Goal: Information Seeking & Learning: Learn about a topic

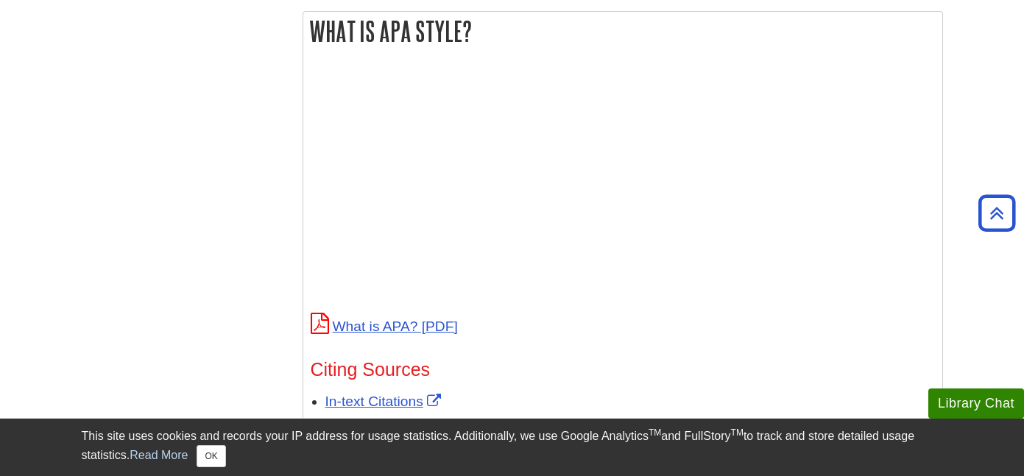
scroll to position [543, 0]
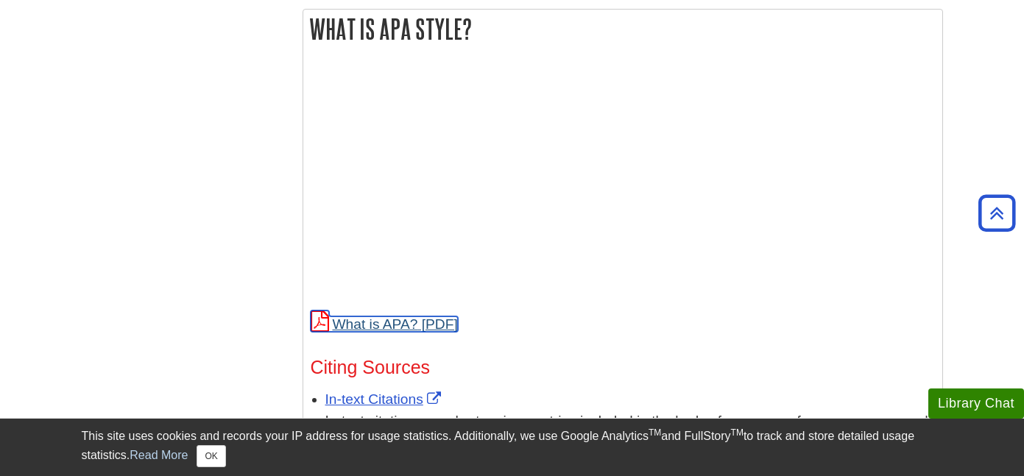
click at [409, 323] on link "What is APA?" at bounding box center [384, 324] width 147 height 15
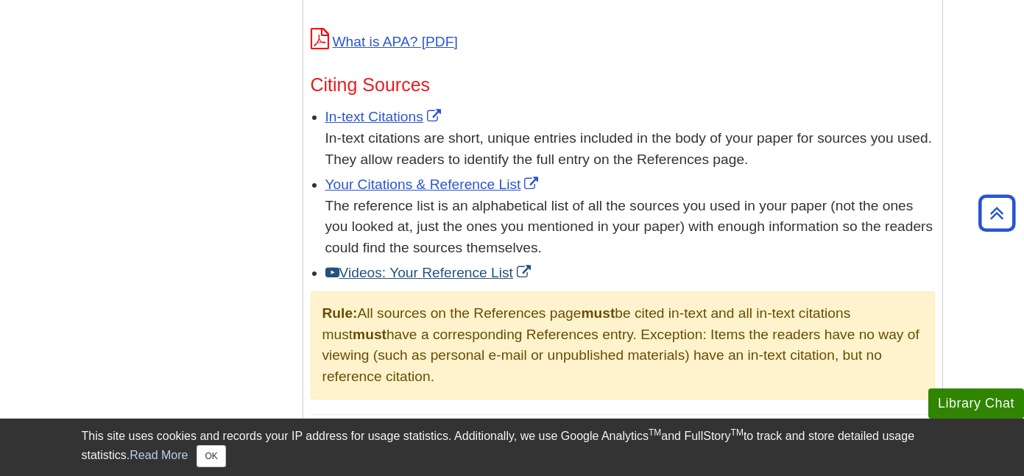
scroll to position [827, 0]
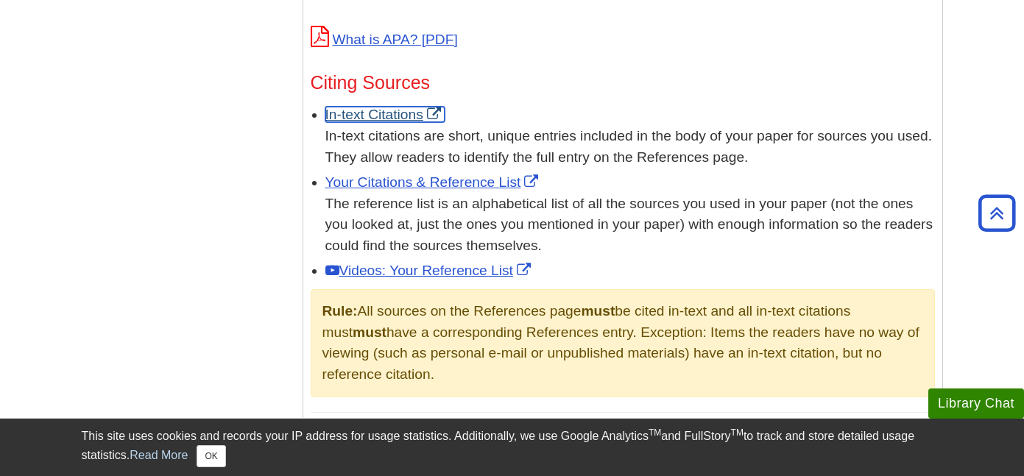
click at [364, 110] on link "In-text Citations" at bounding box center [384, 114] width 119 height 15
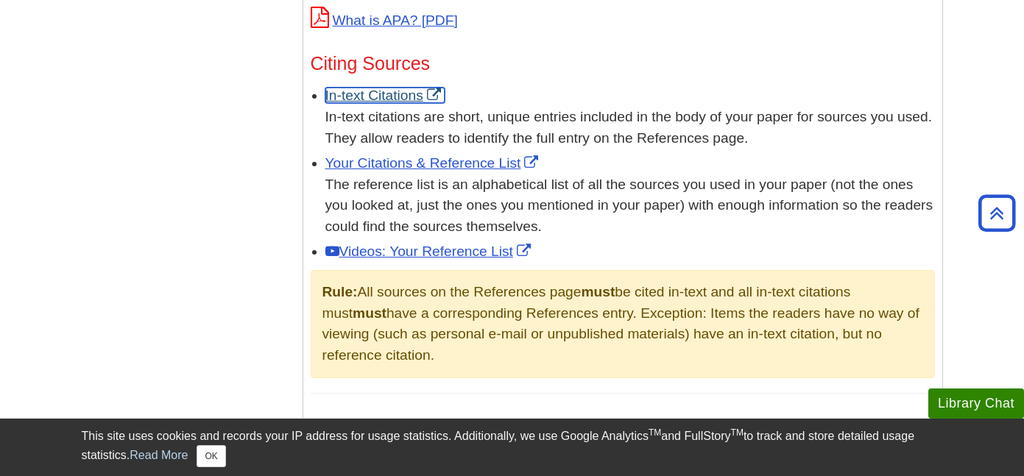
scroll to position [850, 0]
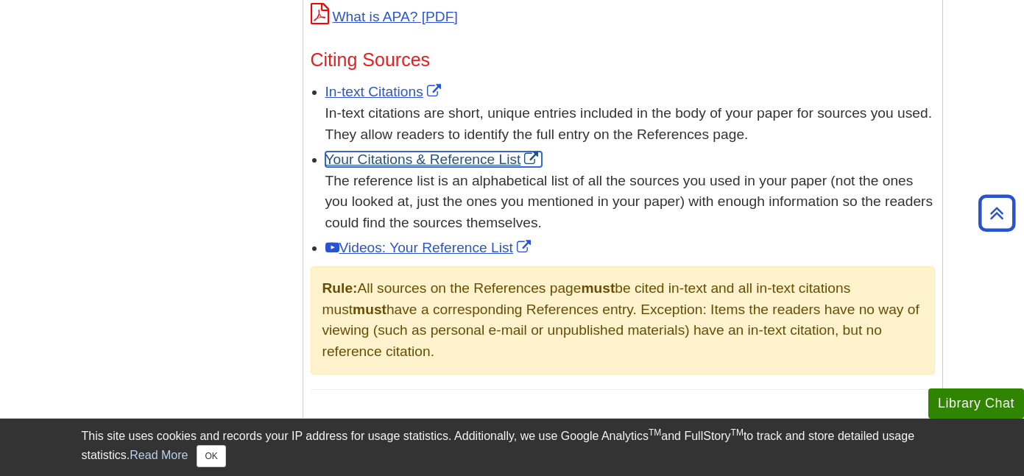
click at [465, 158] on link "Your Citations & Reference List" at bounding box center [433, 159] width 217 height 15
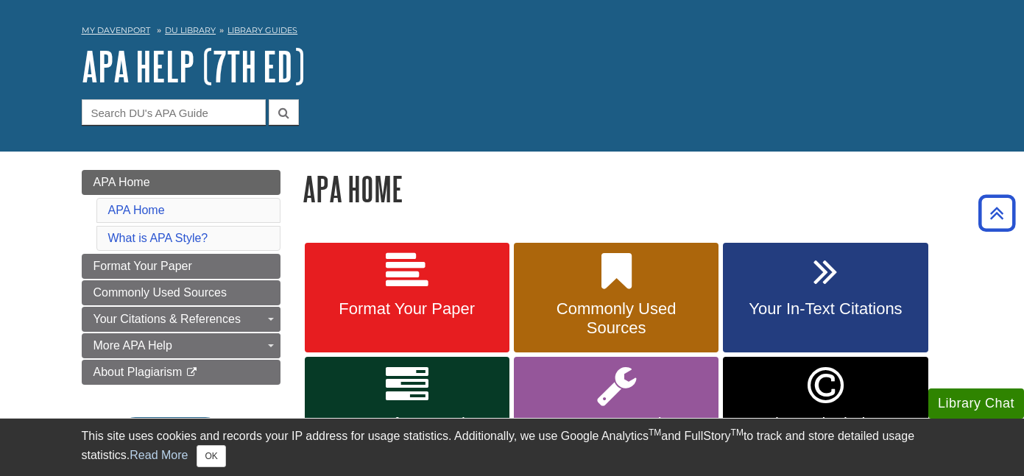
scroll to position [0, 0]
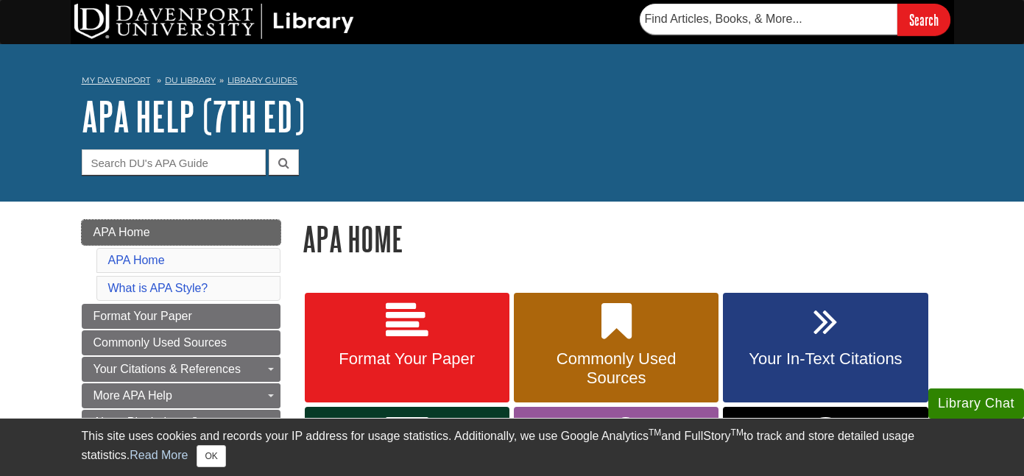
click at [147, 226] on span "APA Home" at bounding box center [121, 232] width 57 height 13
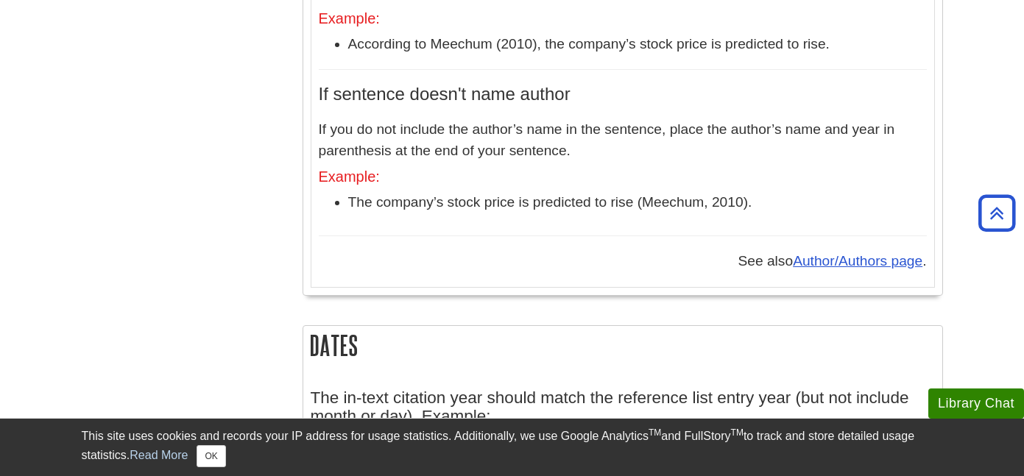
scroll to position [957, 0]
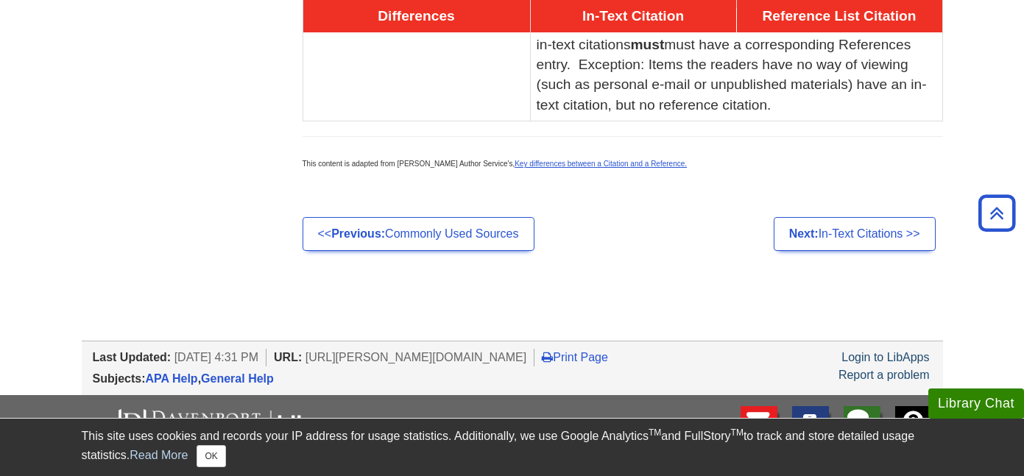
scroll to position [1072, 0]
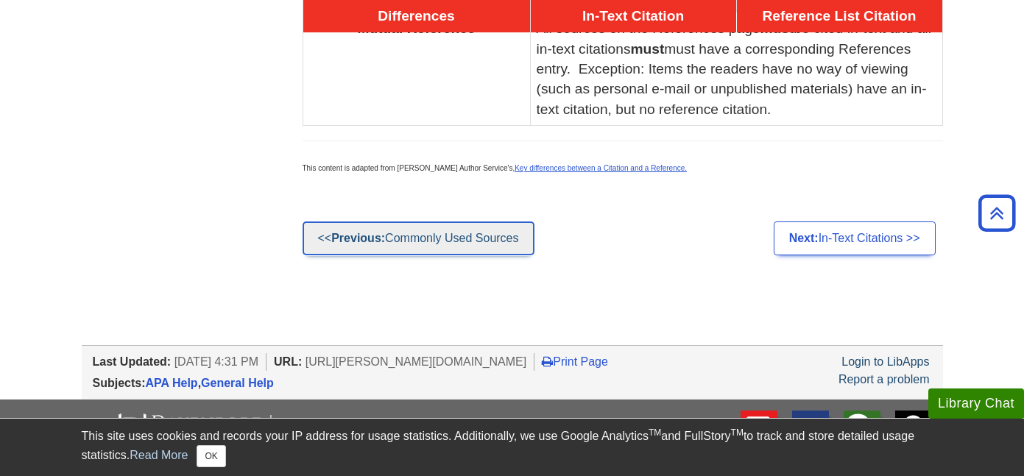
click at [505, 235] on link "<< Previous: Commonly Used Sources" at bounding box center [419, 239] width 232 height 34
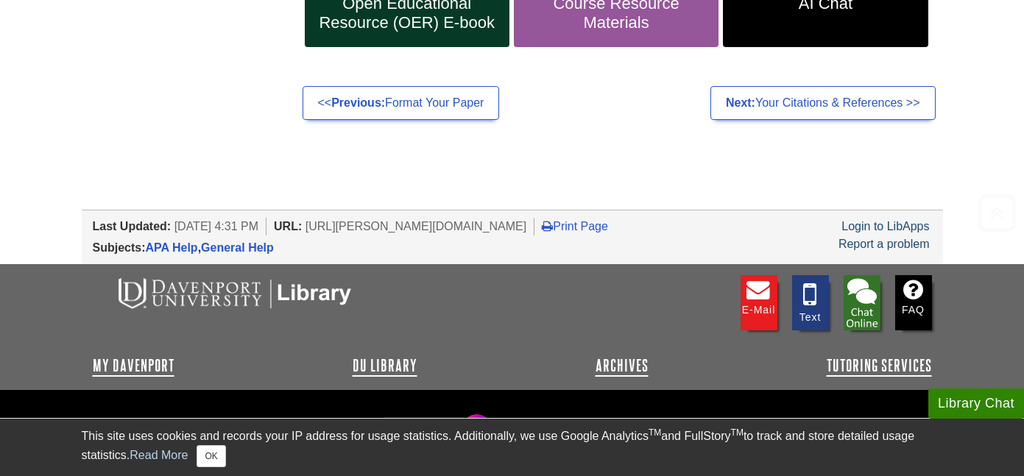
scroll to position [500, 0]
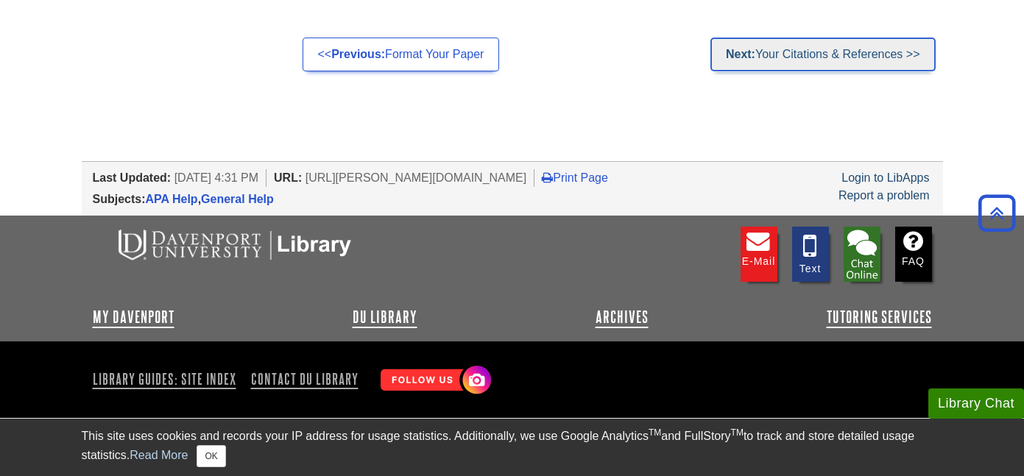
click at [835, 57] on link "Next: Your Citations & References >>" at bounding box center [822, 55] width 225 height 34
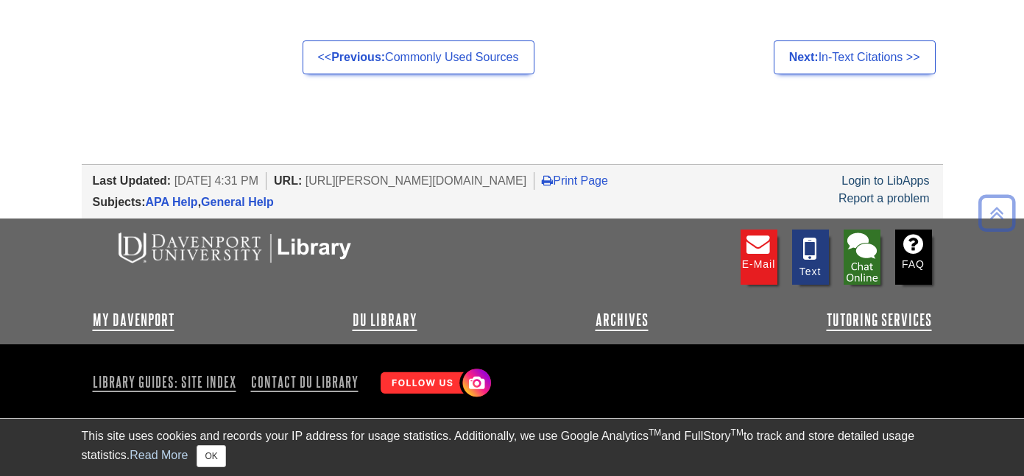
scroll to position [1256, 0]
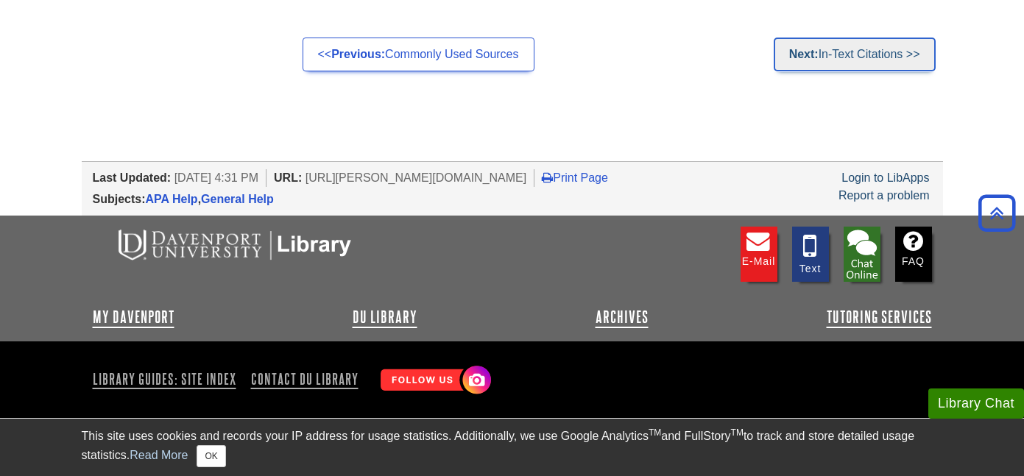
click at [841, 60] on link "Next: In-Text Citations >>" at bounding box center [855, 55] width 162 height 34
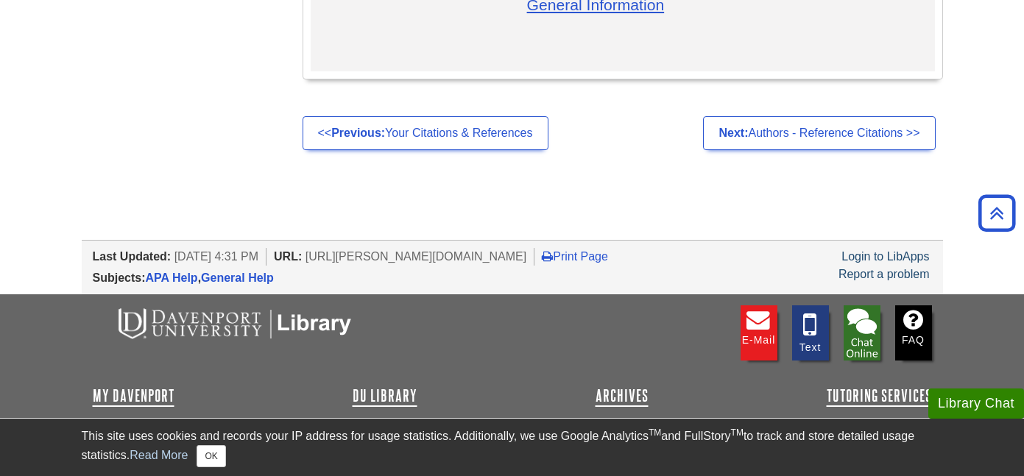
scroll to position [4838, 0]
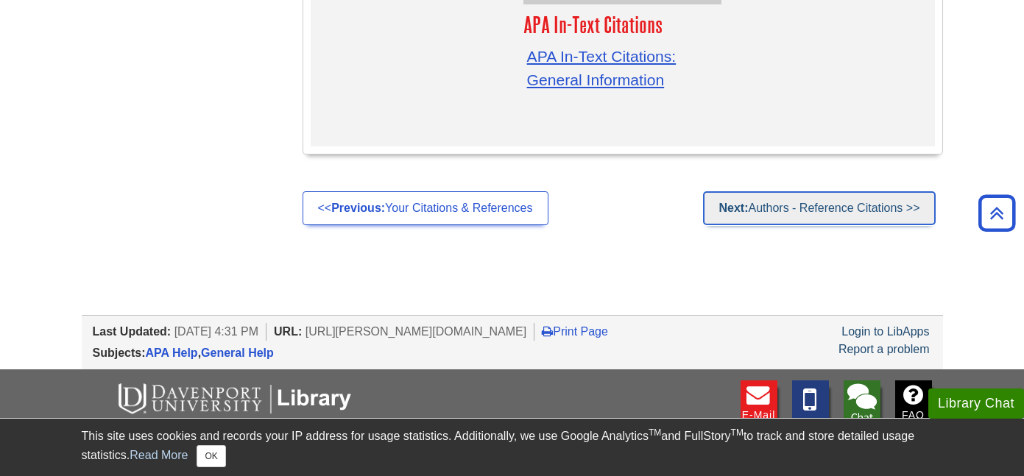
click at [820, 191] on link "Next: Authors - Reference Citations >>" at bounding box center [819, 208] width 232 height 34
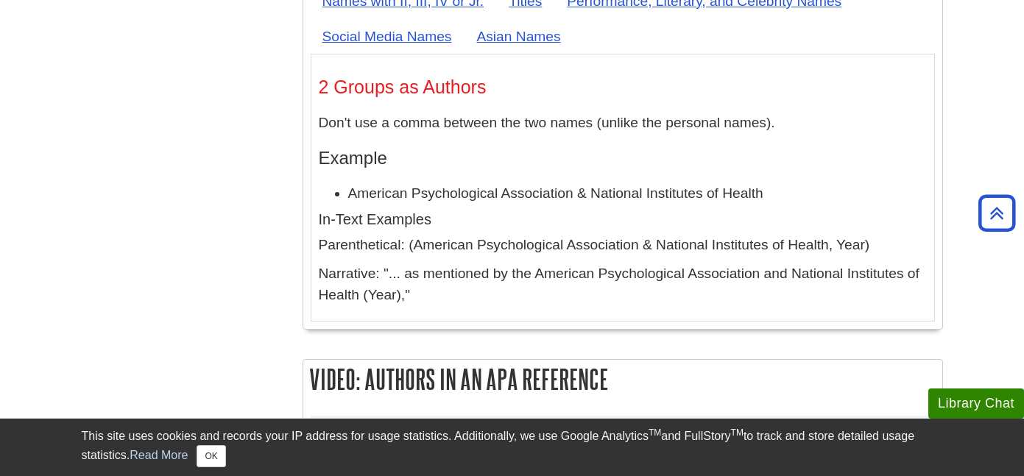
scroll to position [6852, 0]
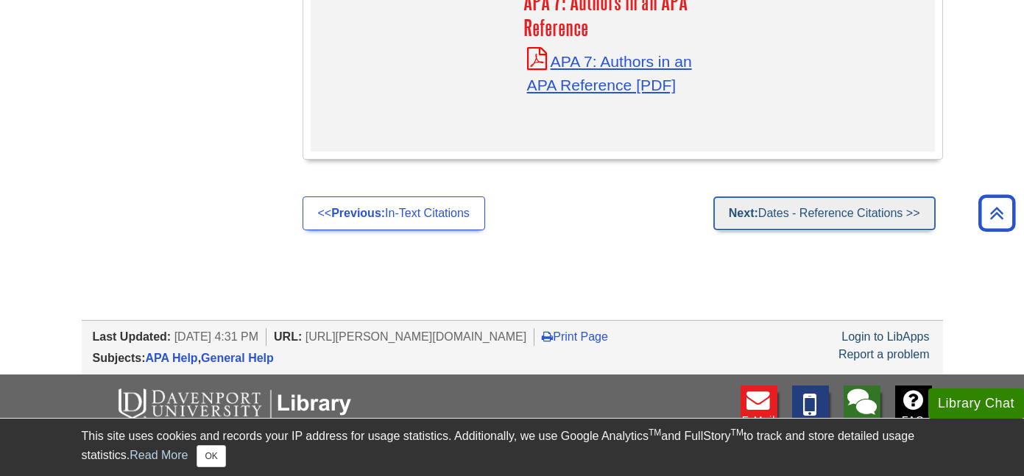
click at [858, 197] on link "Next: Dates - Reference Citations >>" at bounding box center [824, 214] width 222 height 34
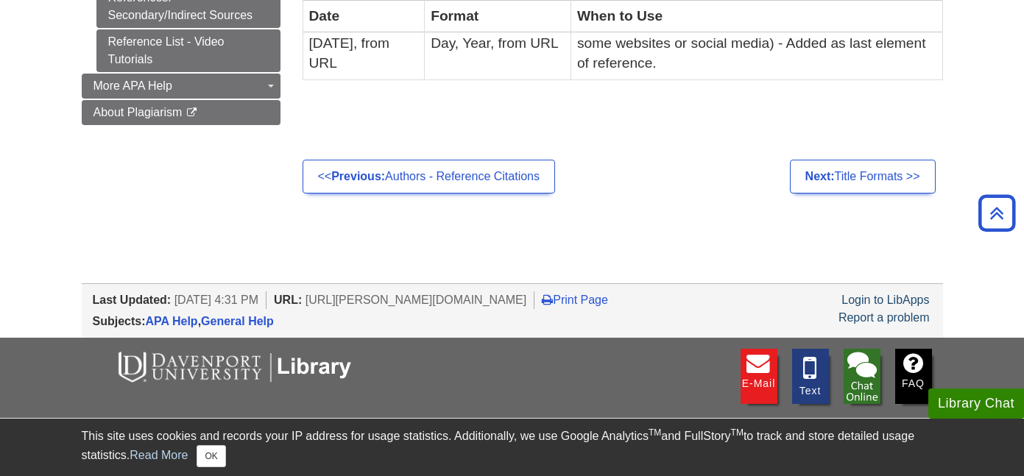
scroll to position [668, 0]
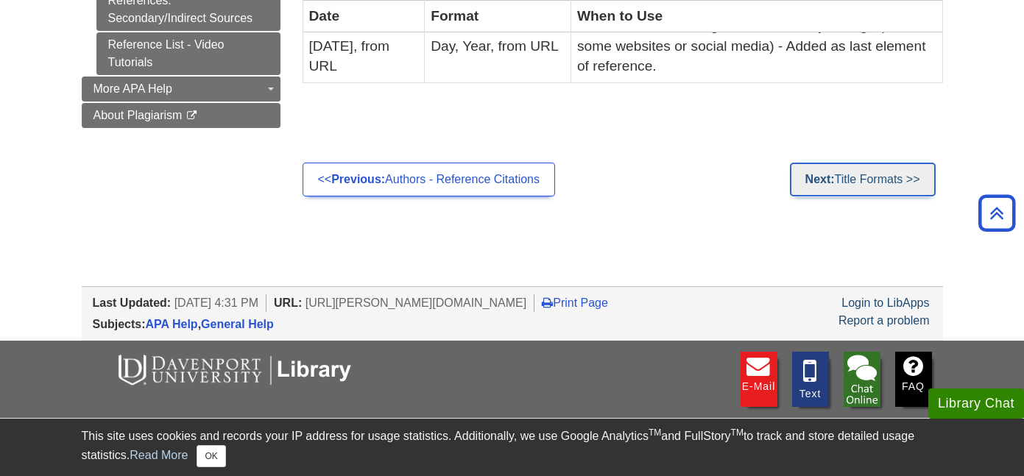
click at [810, 174] on strong "Next:" at bounding box center [819, 179] width 29 height 13
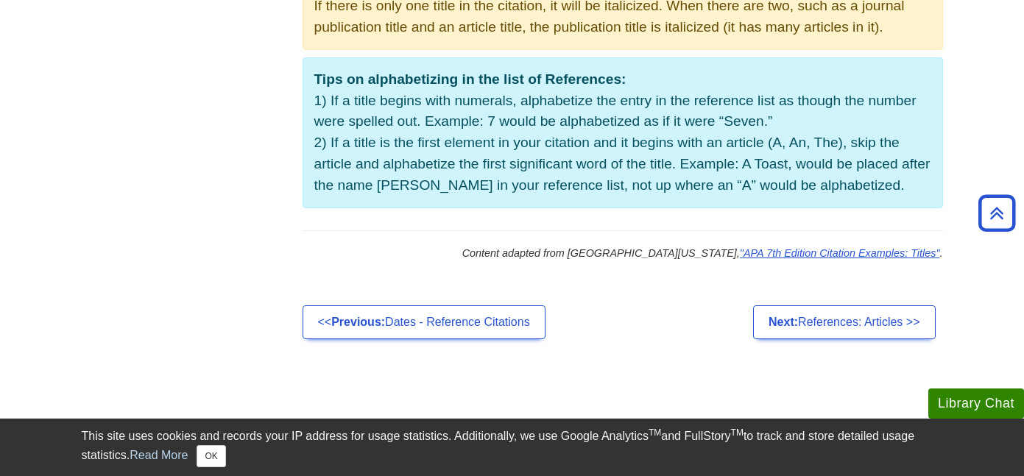
scroll to position [1217, 0]
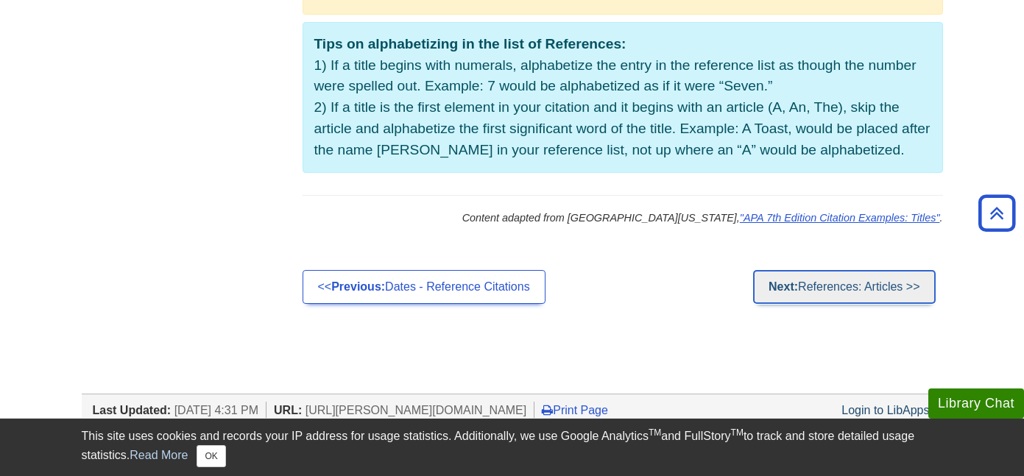
click at [833, 304] on link "Next: References: Articles >>" at bounding box center [844, 287] width 182 height 34
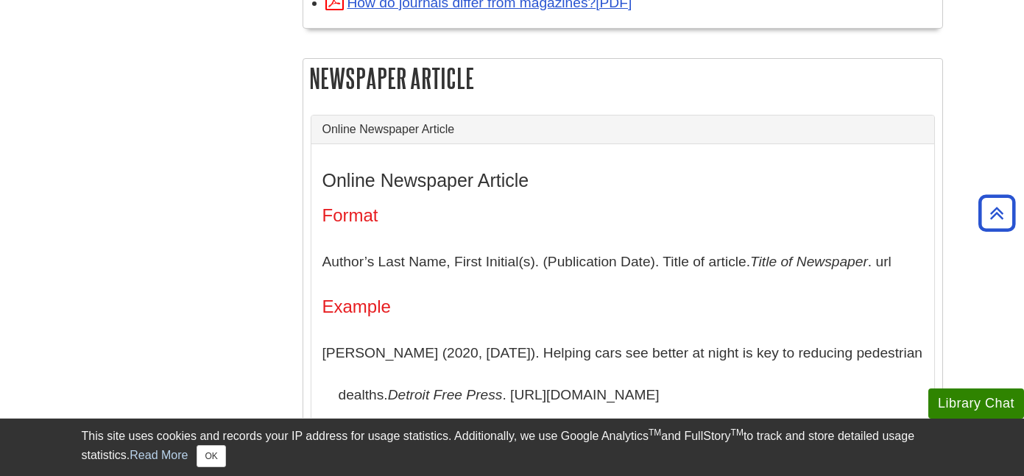
scroll to position [1813, 0]
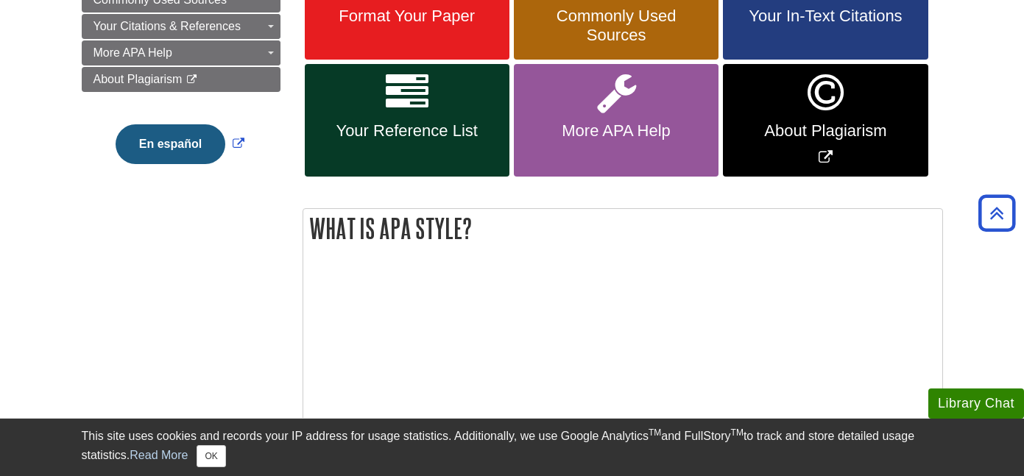
scroll to position [321, 0]
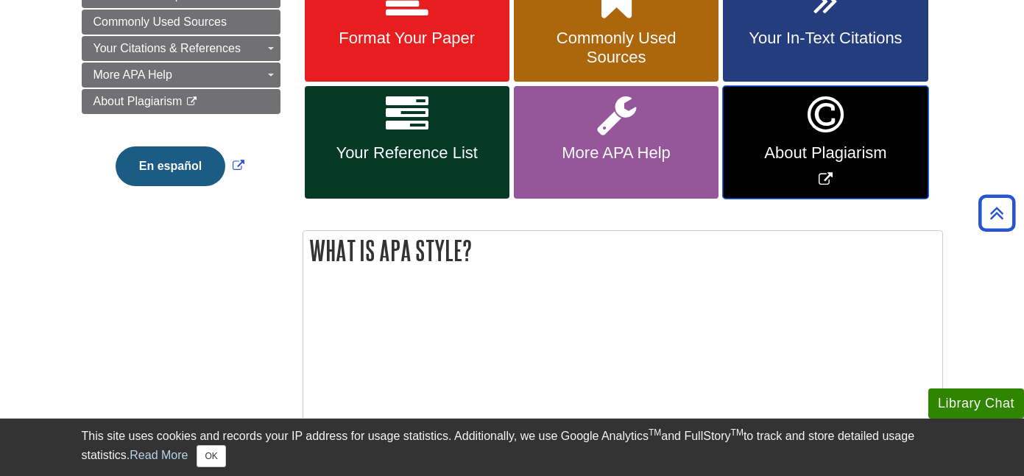
click at [830, 160] on span "About Plagiarism" at bounding box center [825, 153] width 183 height 19
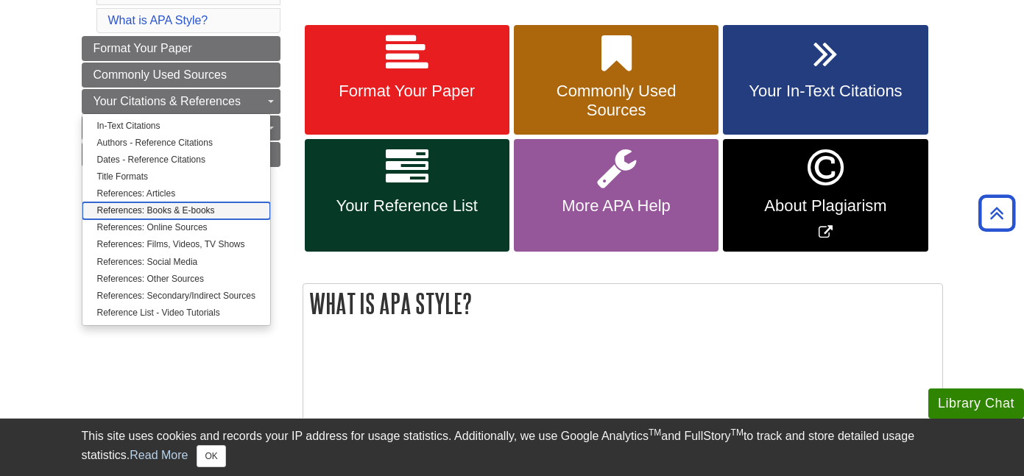
click at [152, 205] on link "References: Books & E-books" at bounding box center [176, 210] width 188 height 17
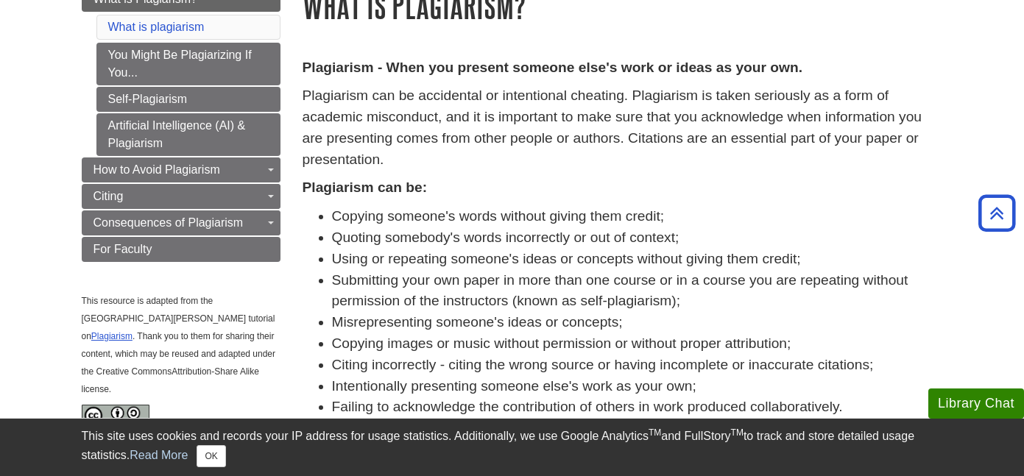
scroll to position [195, 0]
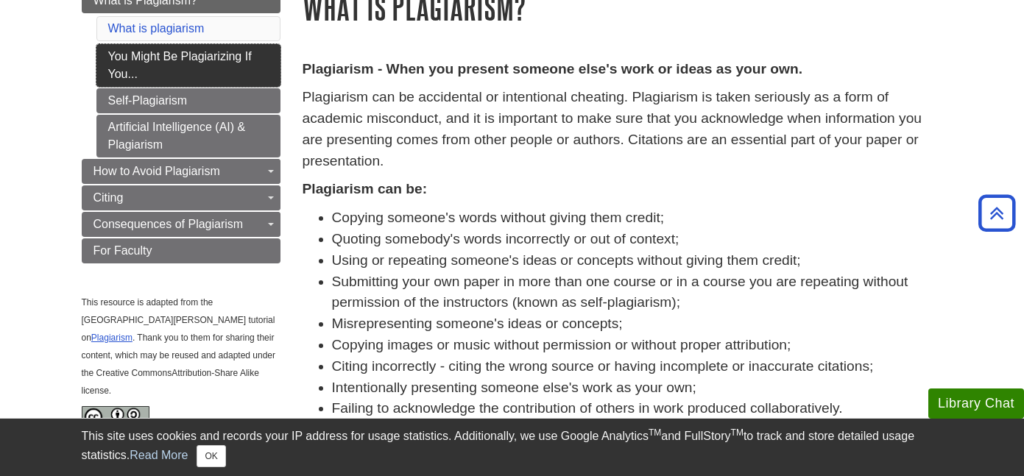
click at [227, 63] on link "You Might Be Plagiarizing If You..." at bounding box center [188, 65] width 184 height 43
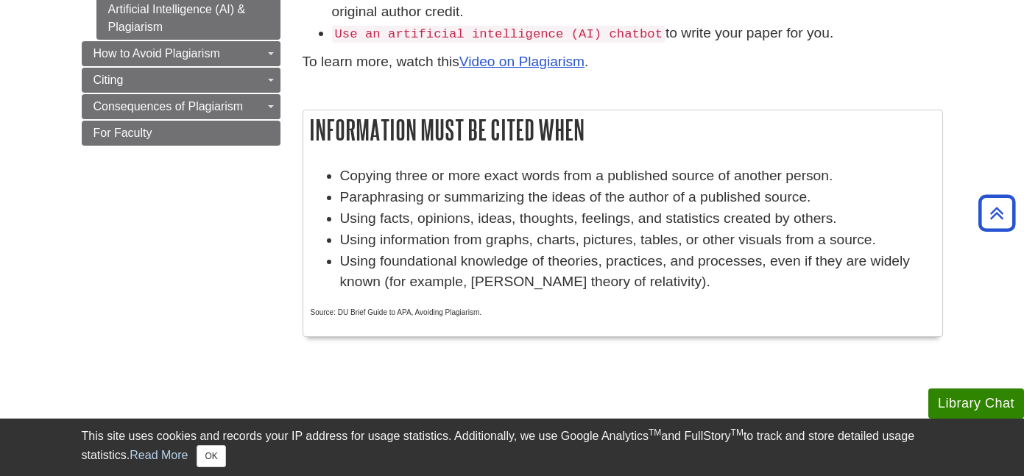
scroll to position [361, 0]
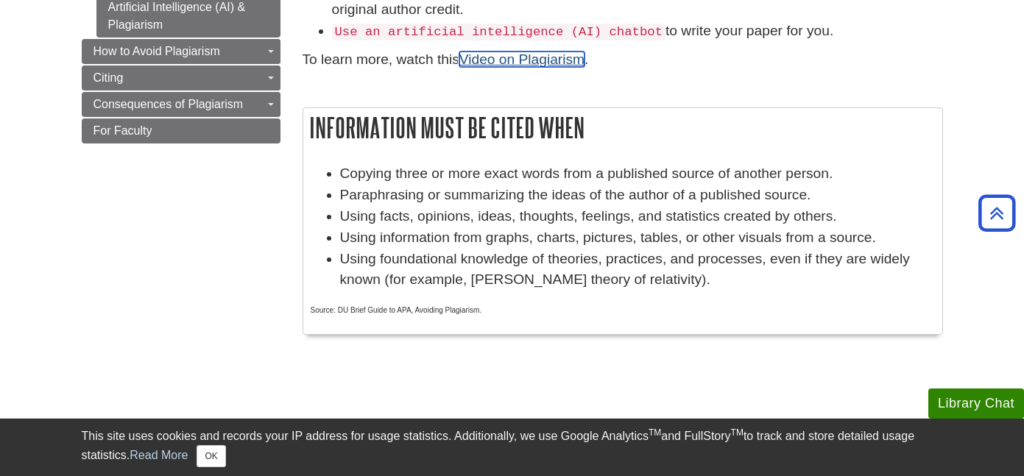
click at [537, 57] on link "Video on Plagiarism" at bounding box center [521, 59] width 125 height 15
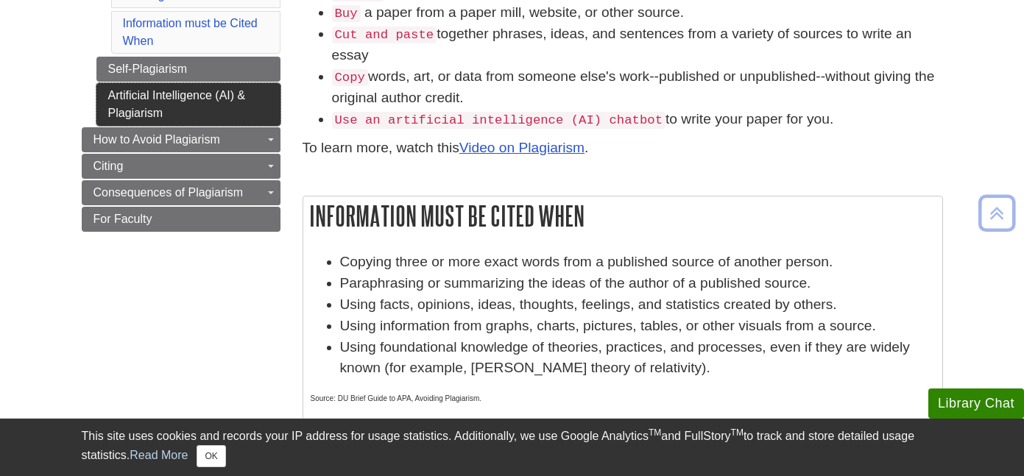
scroll to position [272, 0]
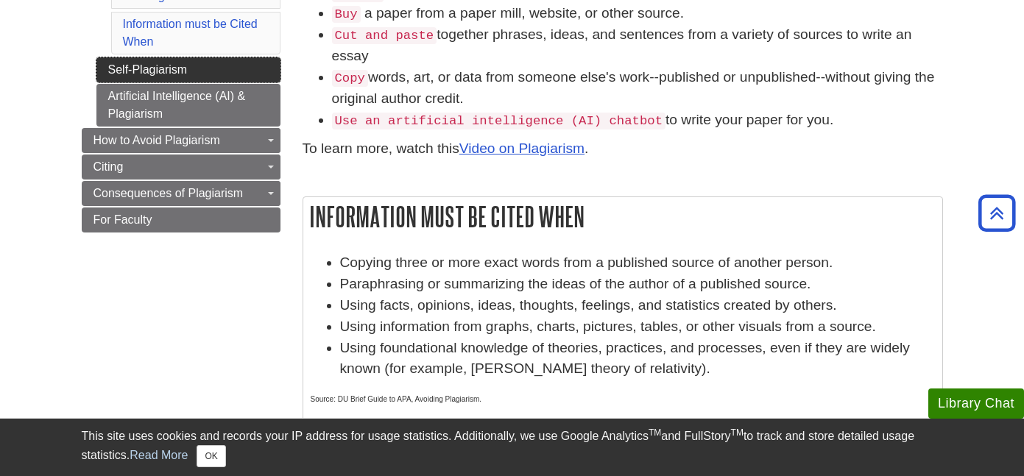
click at [215, 77] on link "Self-Plagiarism" at bounding box center [188, 69] width 184 height 25
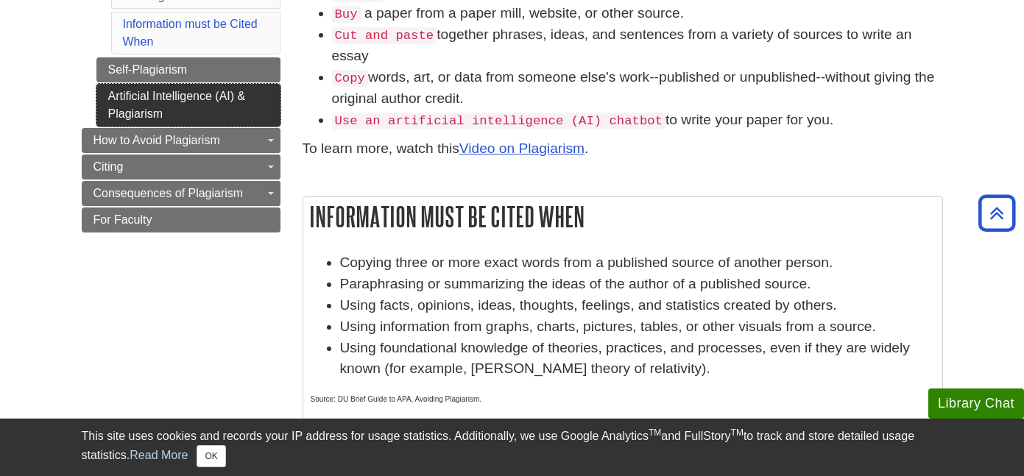
click at [177, 107] on link "Artificial Intelligence (AI) & Plagiarism" at bounding box center [188, 105] width 184 height 43
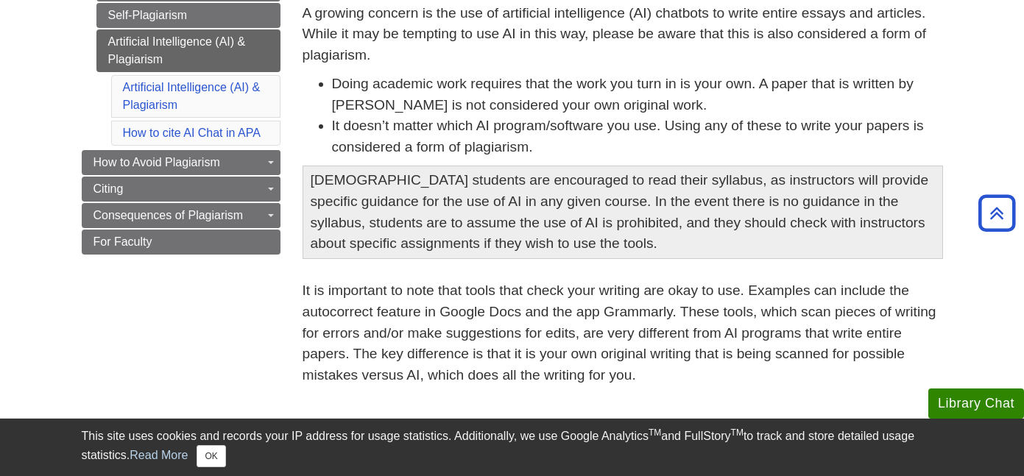
scroll to position [248, 0]
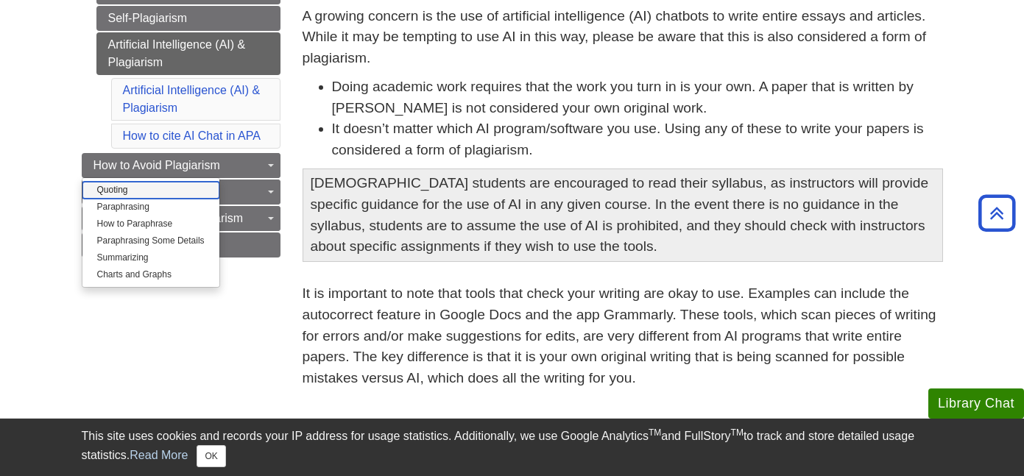
click at [124, 193] on link "Quoting" at bounding box center [150, 190] width 137 height 17
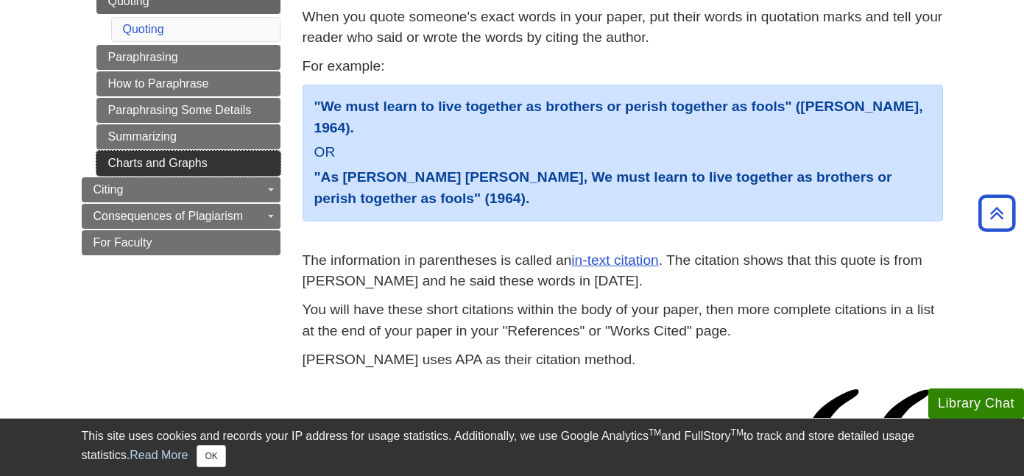
scroll to position [173, 0]
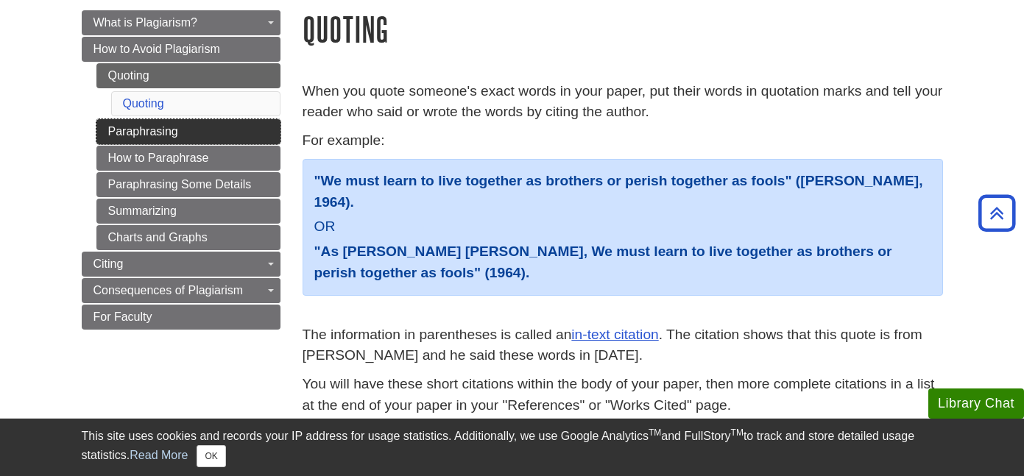
click at [169, 131] on link "Paraphrasing" at bounding box center [188, 131] width 184 height 25
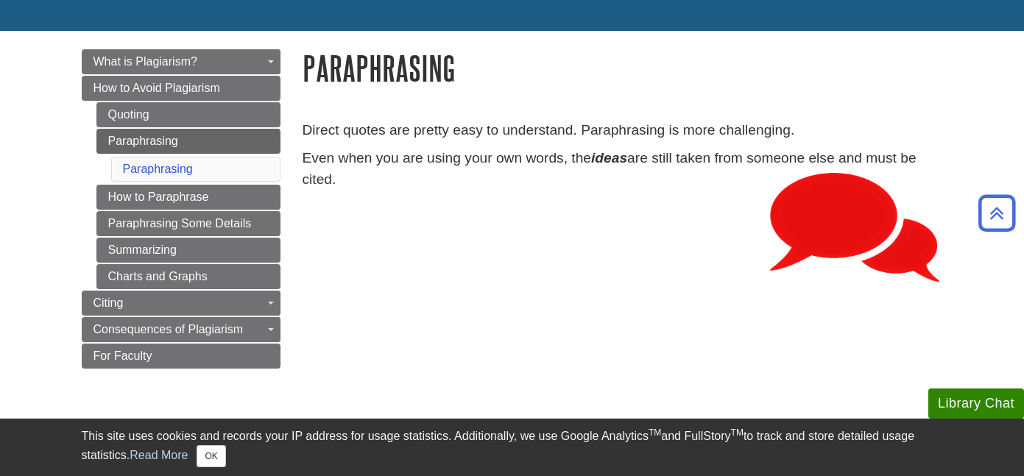
scroll to position [115, 0]
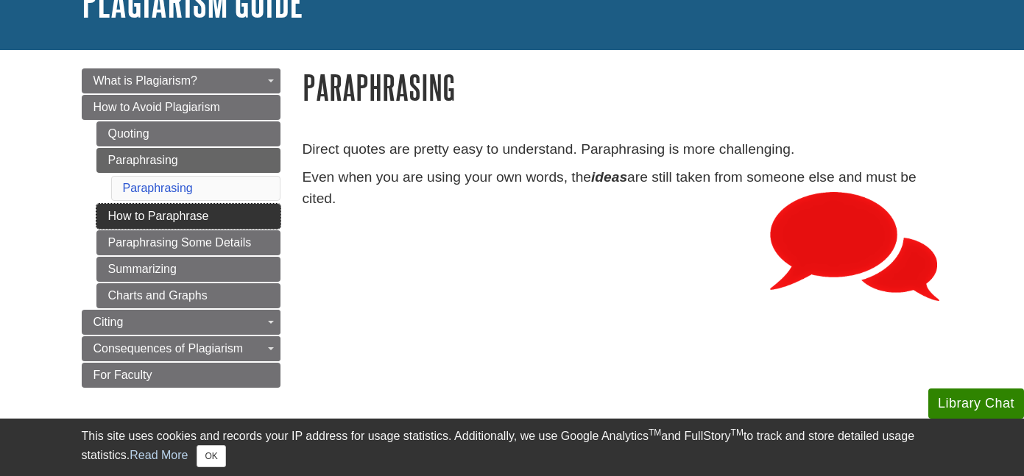
click at [144, 222] on link "How to Paraphrase" at bounding box center [188, 216] width 184 height 25
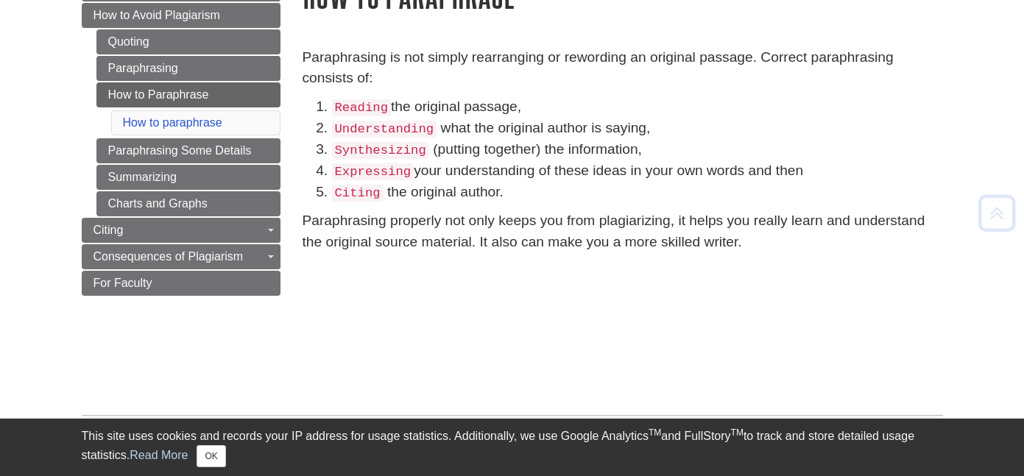
scroll to position [208, 0]
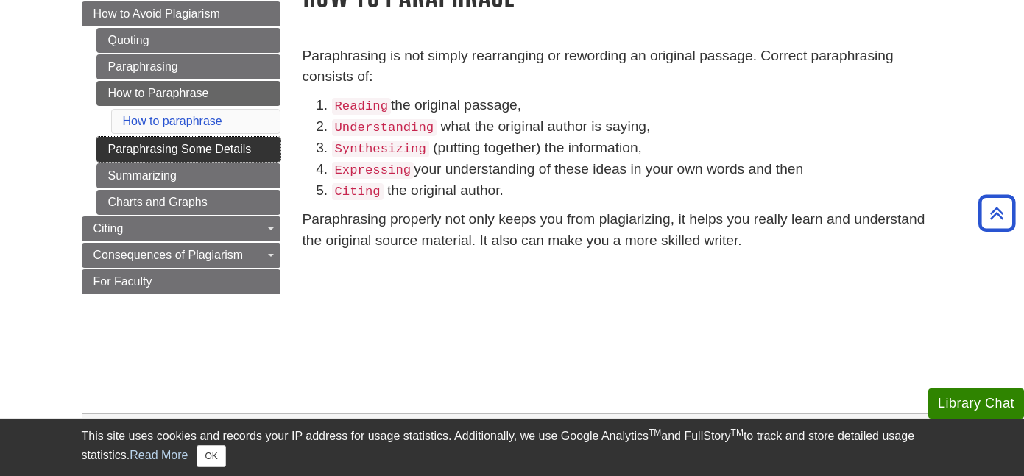
click at [168, 158] on link "Paraphrasing Some Details" at bounding box center [188, 149] width 184 height 25
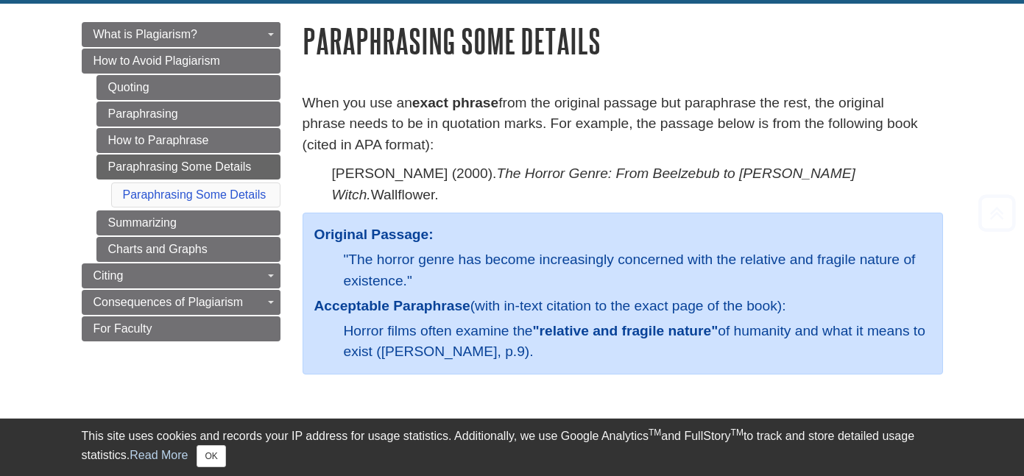
scroll to position [189, 0]
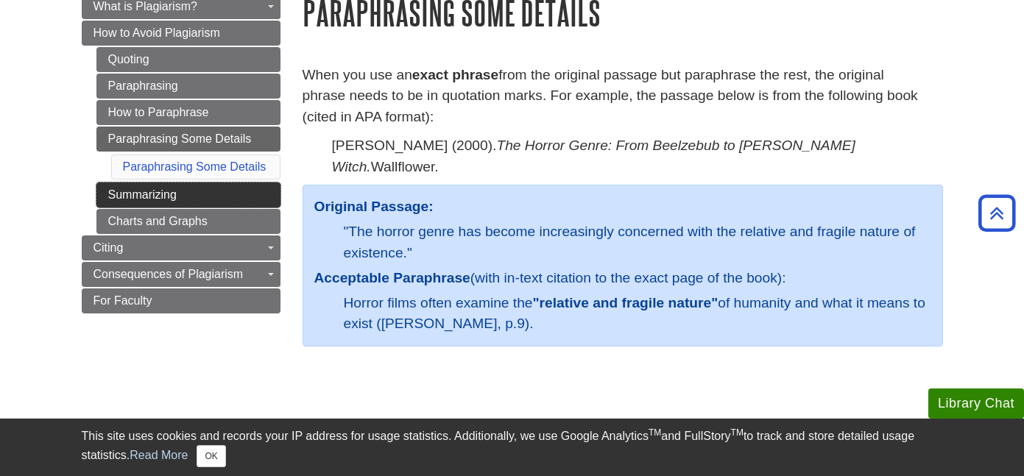
click at [183, 199] on link "Summarizing" at bounding box center [188, 195] width 184 height 25
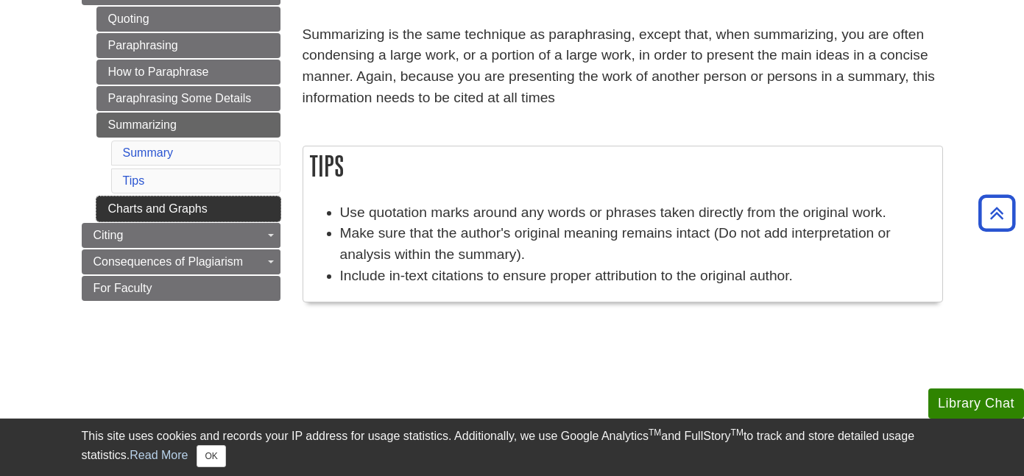
scroll to position [226, 0]
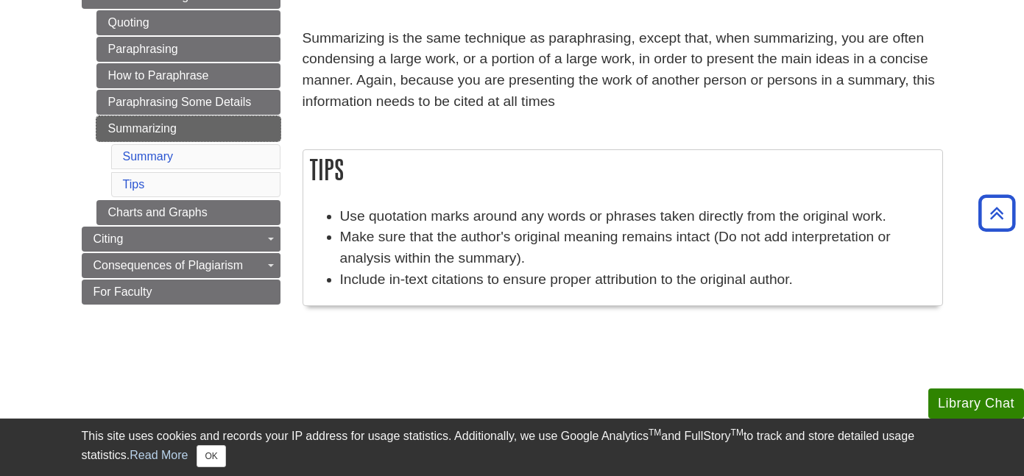
click at [149, 130] on link "Summarizing" at bounding box center [188, 128] width 184 height 25
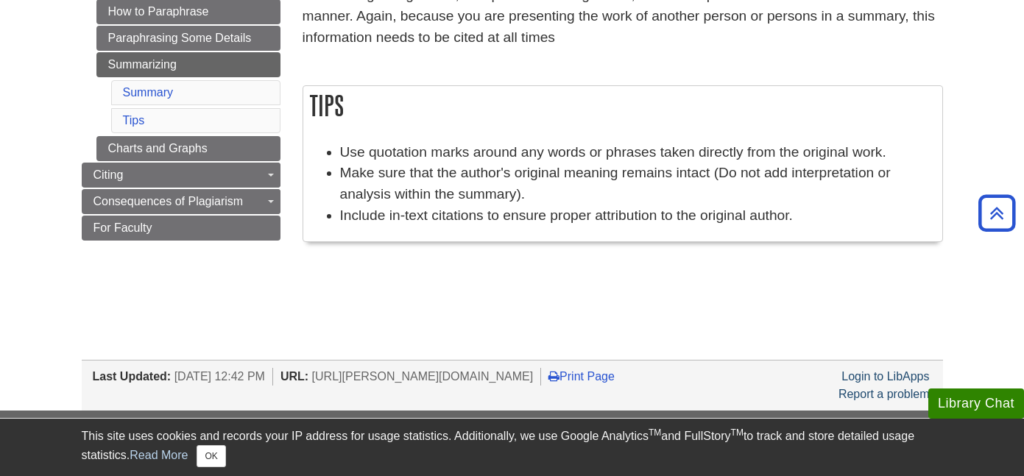
scroll to position [291, 0]
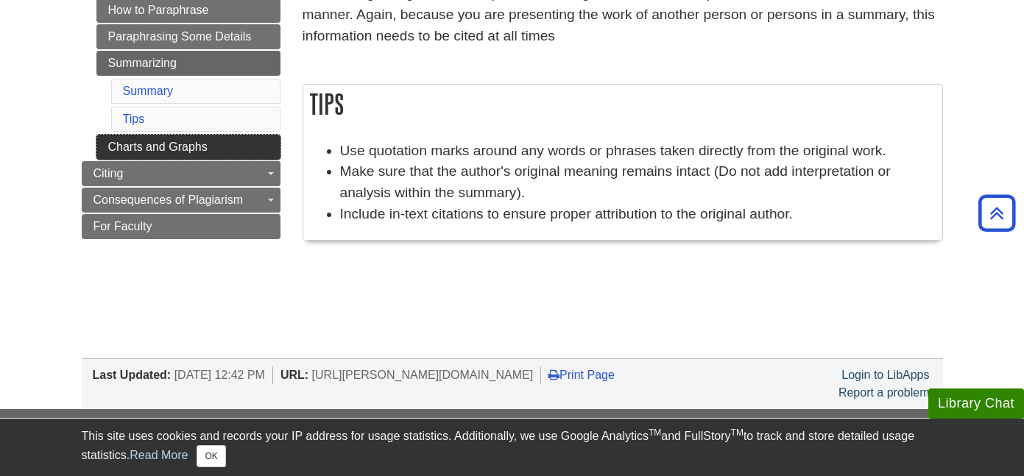
click at [168, 144] on link "Charts and Graphs" at bounding box center [188, 147] width 184 height 25
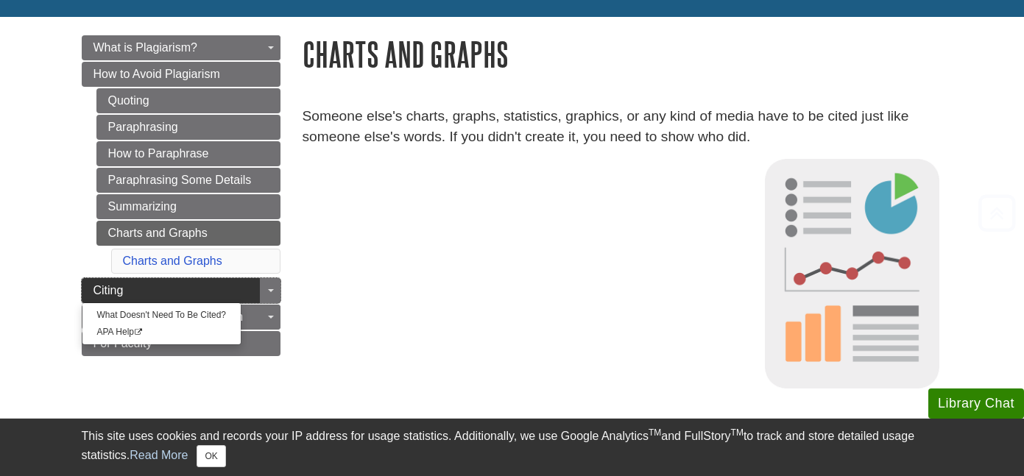
scroll to position [173, 0]
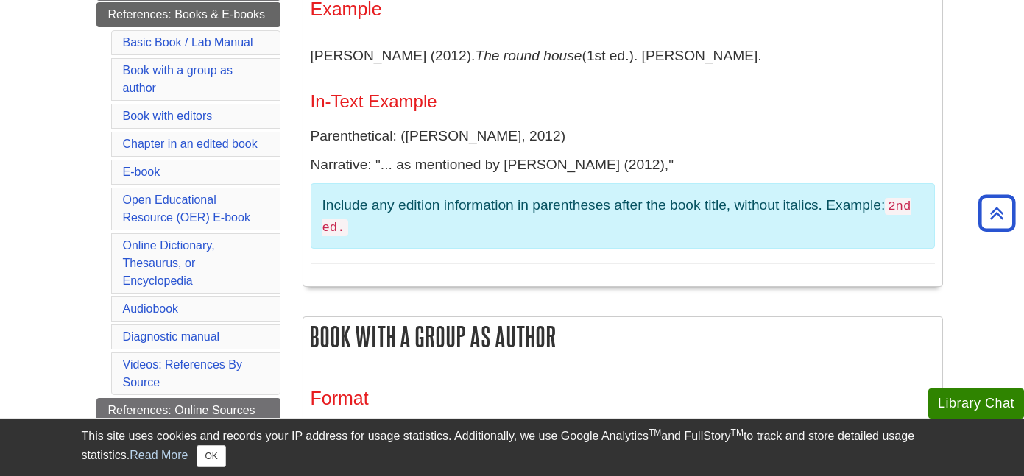
scroll to position [457, 0]
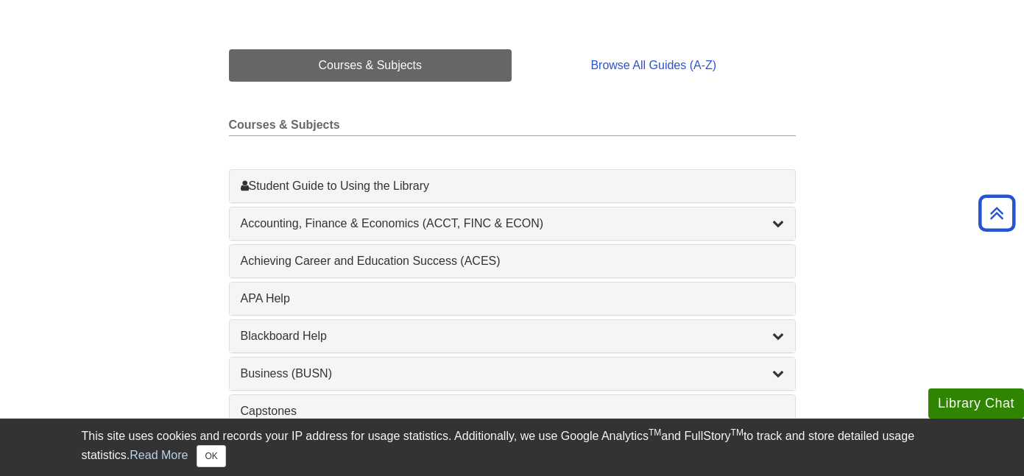
scroll to position [333, 0]
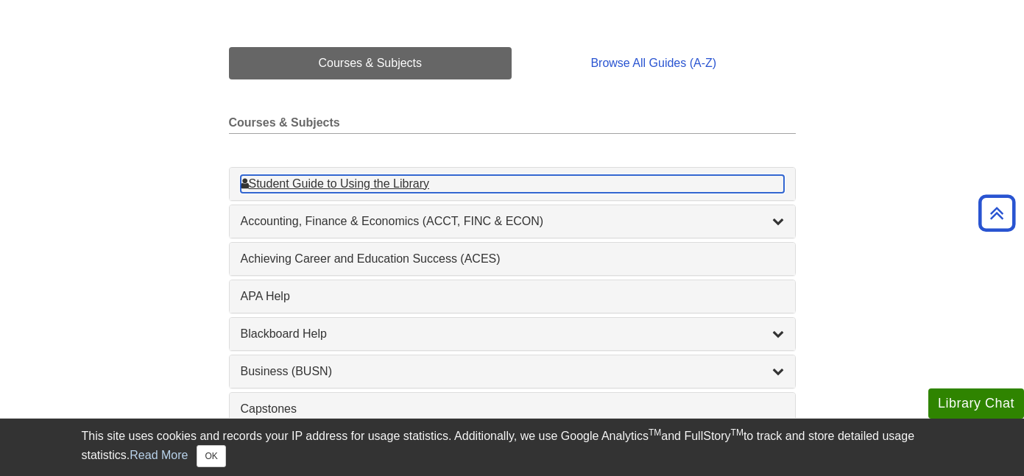
click at [328, 185] on div "Student Guide to Using the Library , 1 guides" at bounding box center [512, 184] width 543 height 18
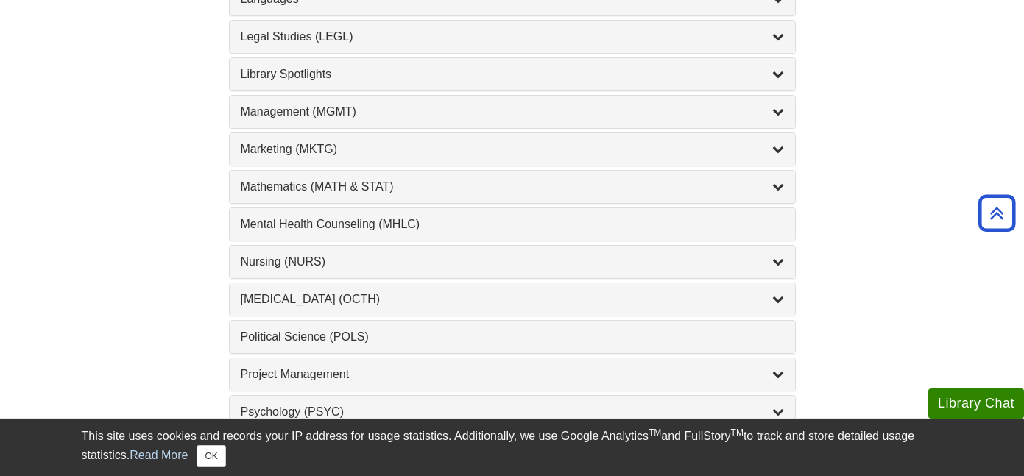
scroll to position [1243, 0]
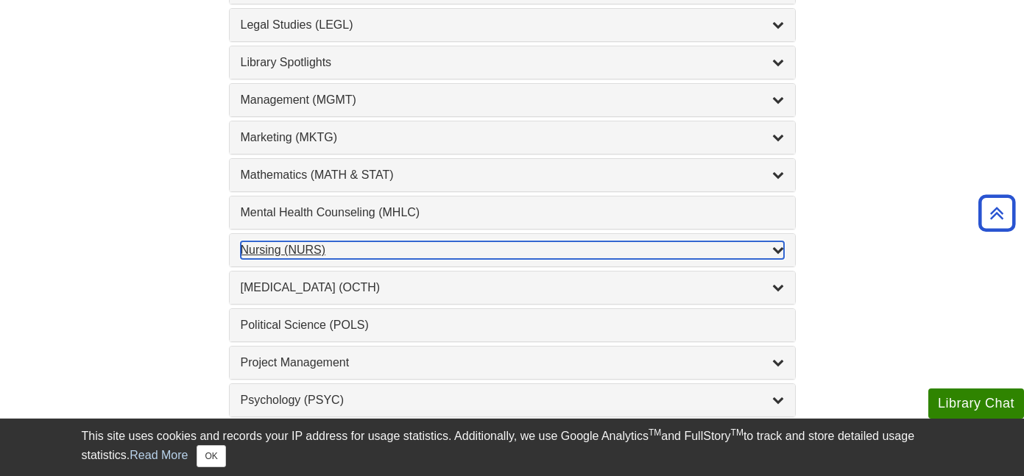
click at [305, 251] on div "Nursing (NURS) , 14 guides" at bounding box center [512, 250] width 543 height 18
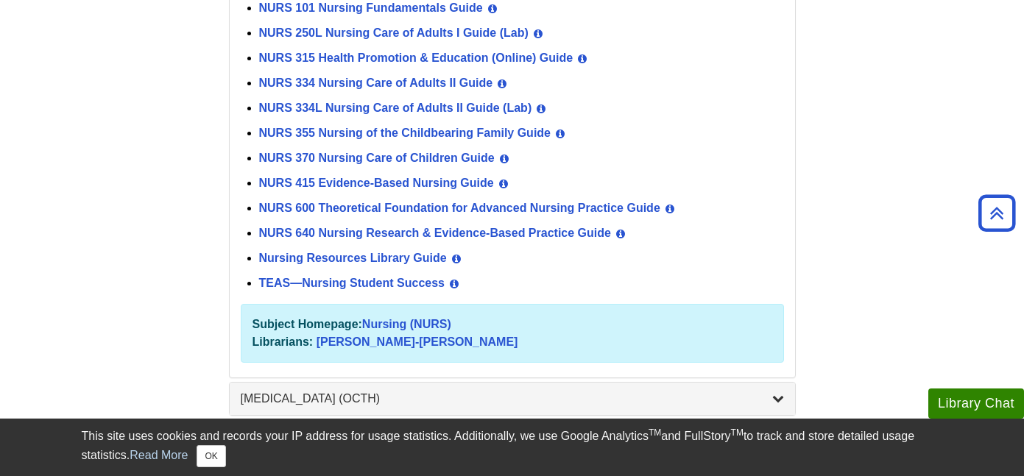
scroll to position [1576, 0]
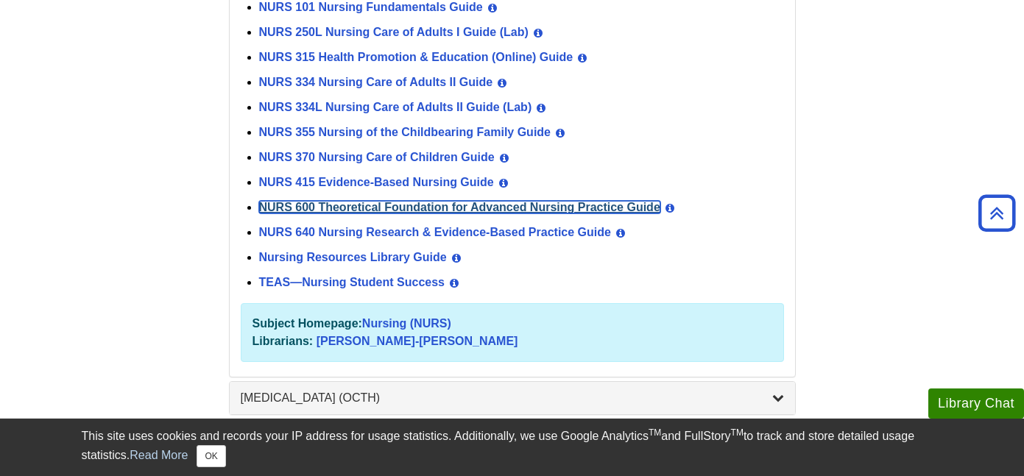
click at [322, 208] on link "NURS 600 Theoretical Foundation for Advanced Nursing Practice Guide" at bounding box center [459, 207] width 401 height 13
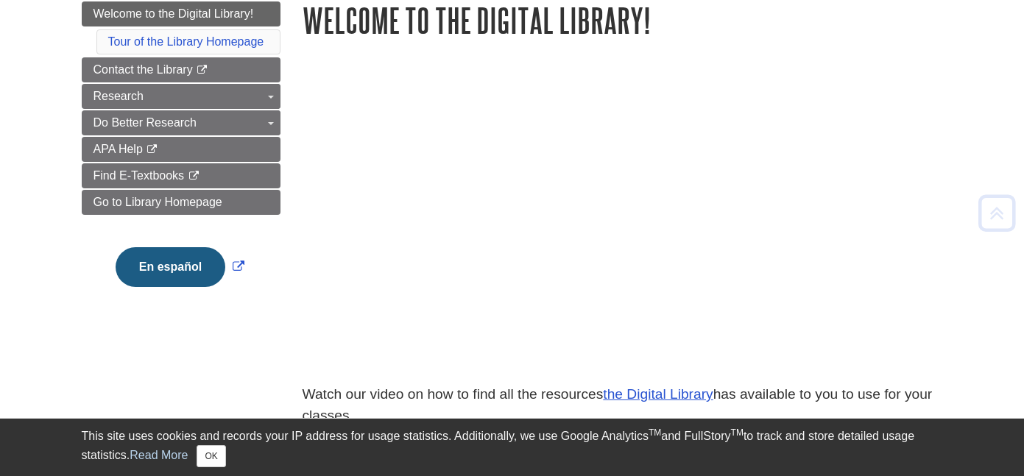
scroll to position [204, 0]
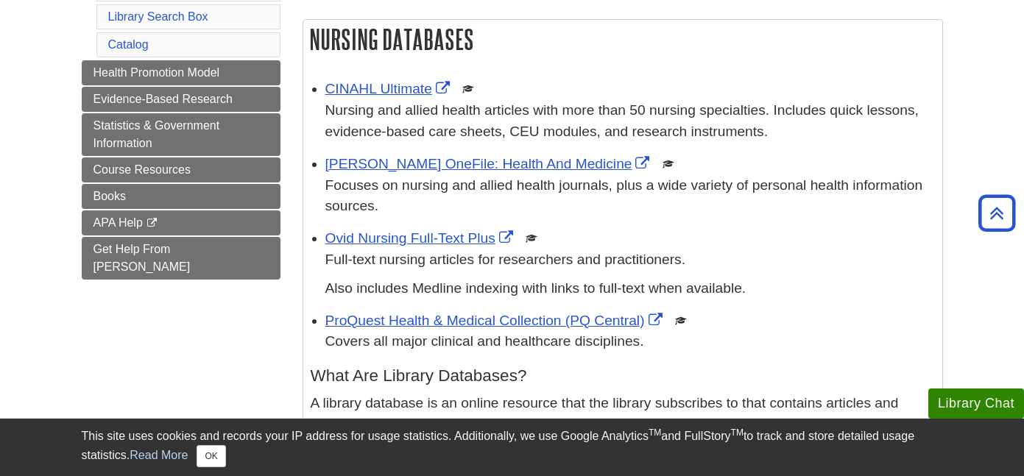
scroll to position [275, 0]
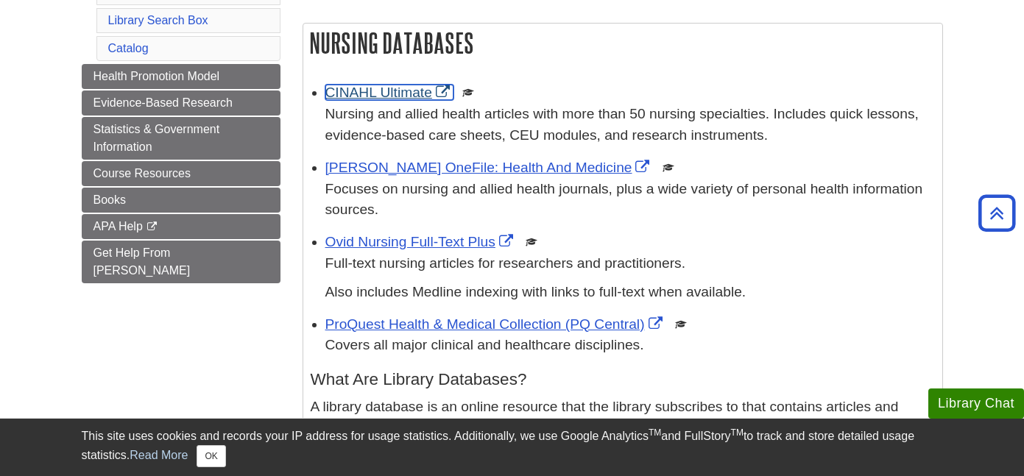
click at [375, 91] on link "CINAHL Ultimate" at bounding box center [389, 92] width 128 height 15
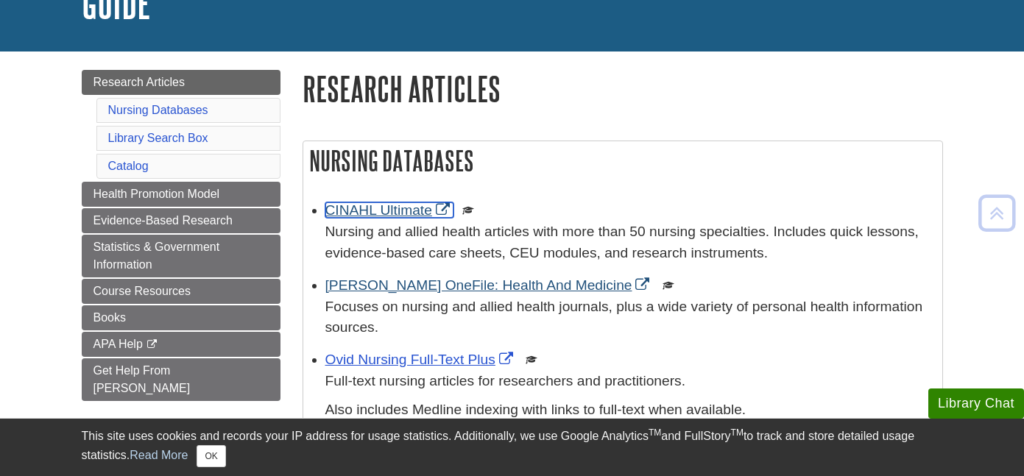
scroll to position [196, 0]
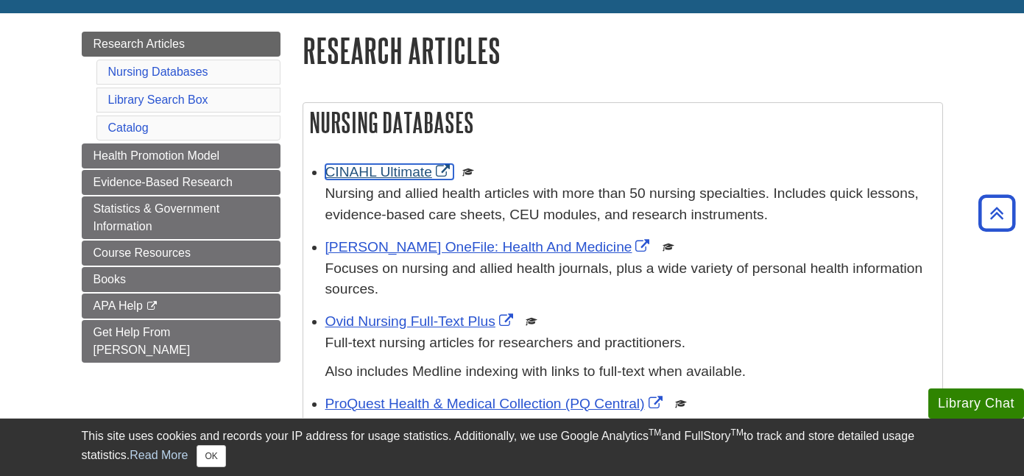
click at [393, 175] on link "CINAHL Ultimate" at bounding box center [389, 171] width 128 height 15
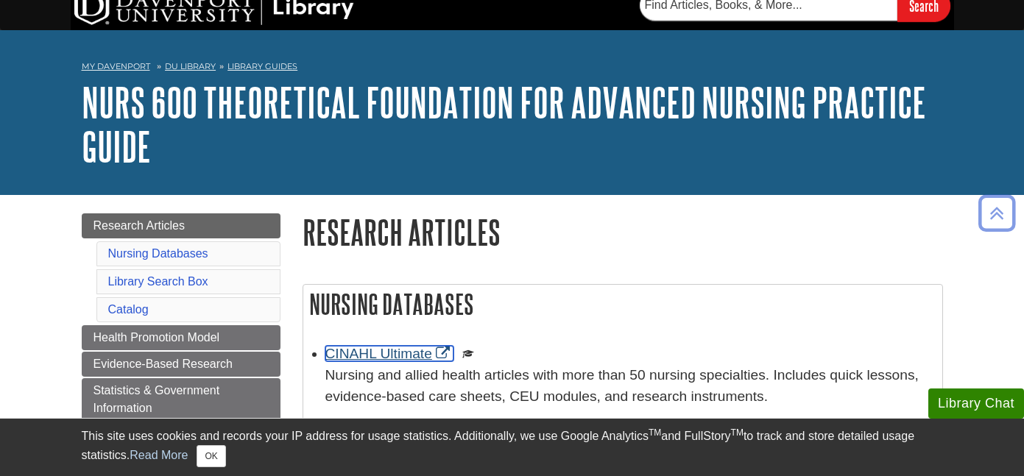
scroll to position [7, 0]
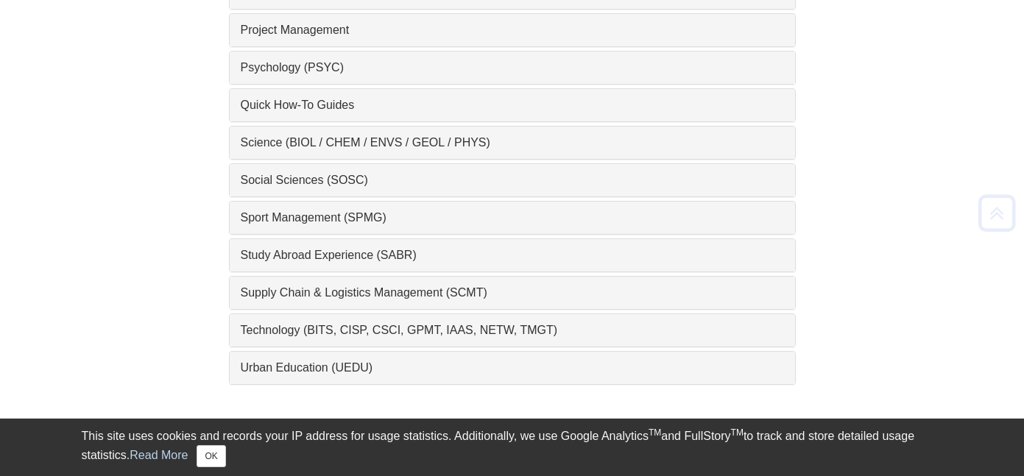
scroll to position [1576, 0]
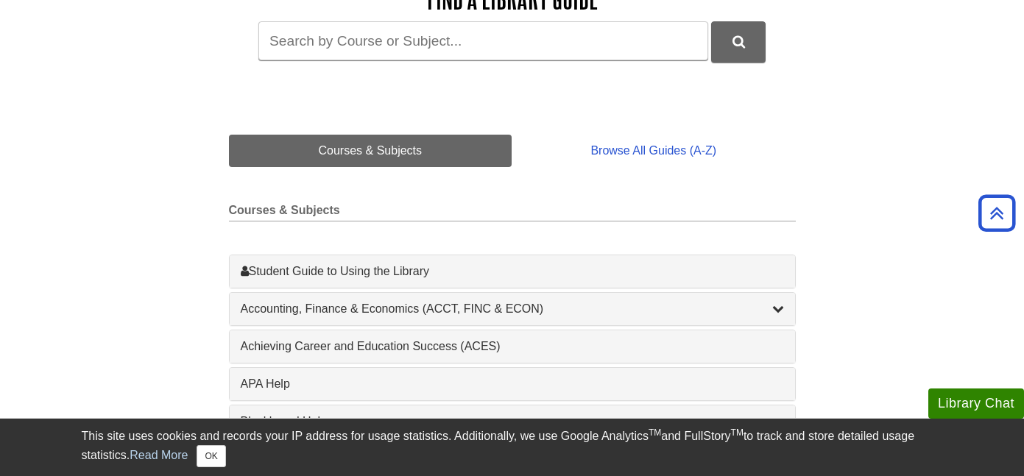
scroll to position [20, 0]
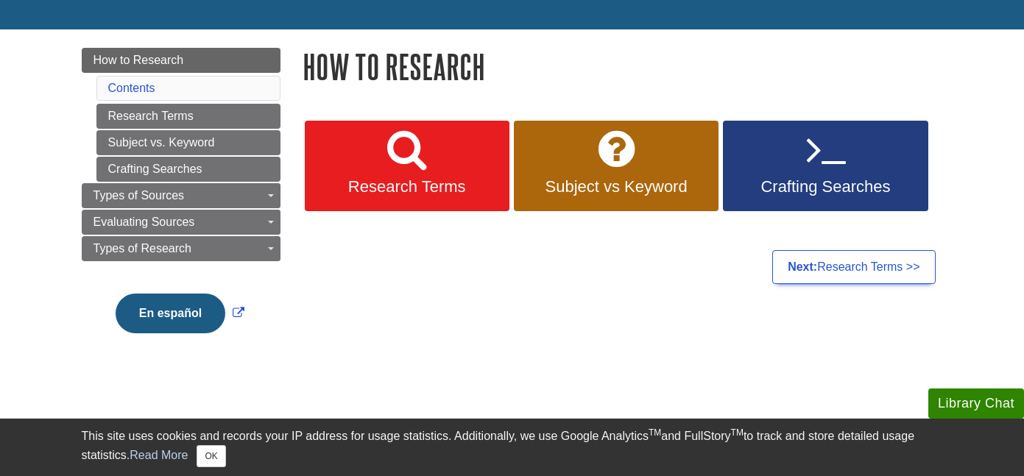
scroll to position [137, 0]
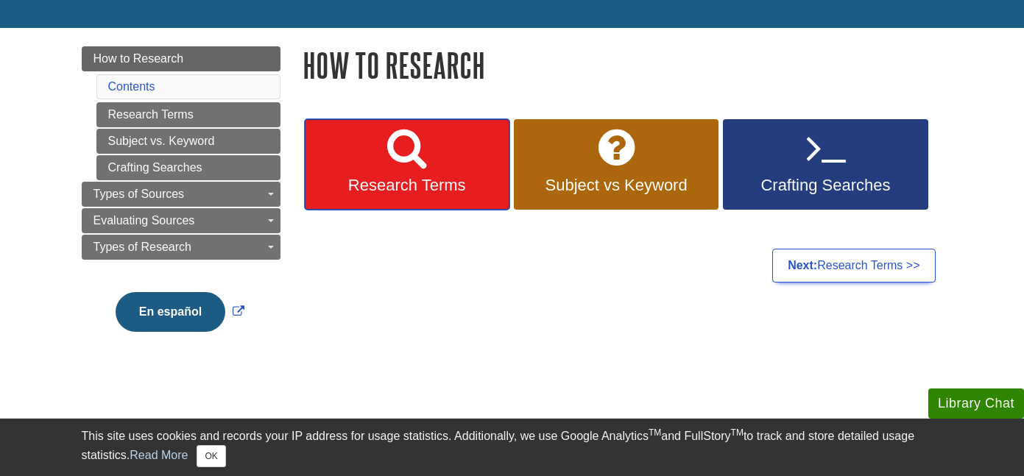
click at [391, 155] on icon at bounding box center [406, 148] width 39 height 43
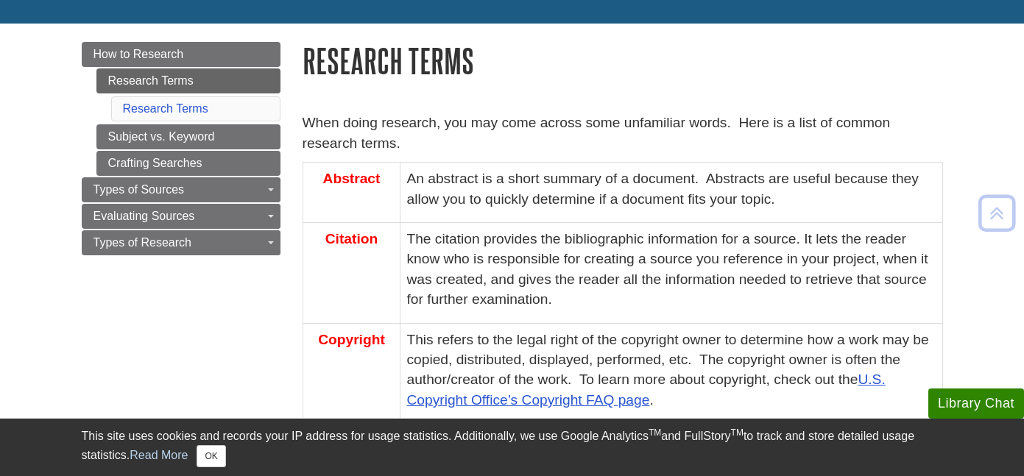
scroll to position [141, 0]
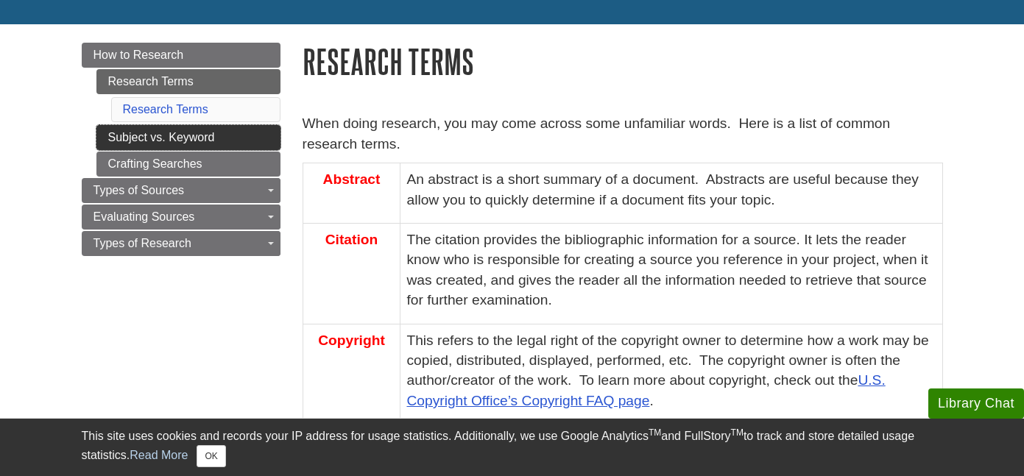
click at [218, 145] on link "Subject vs. Keyword" at bounding box center [188, 137] width 184 height 25
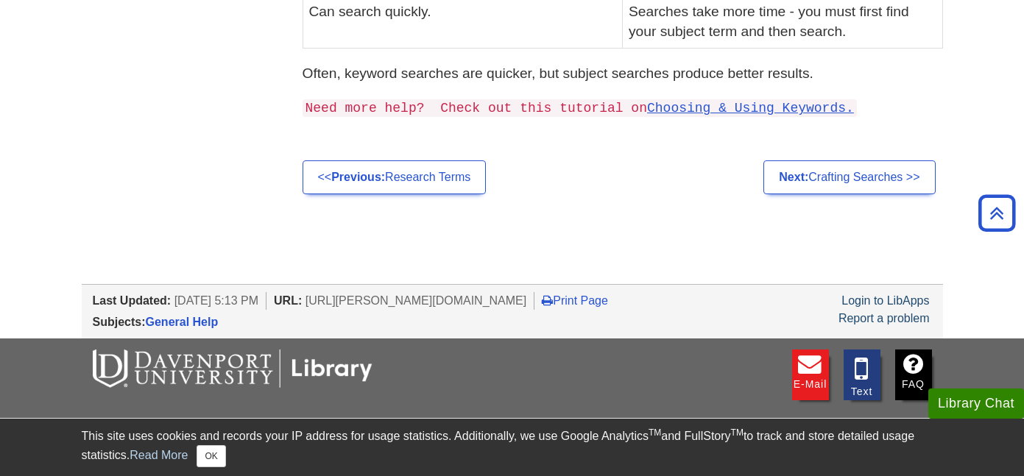
scroll to position [681, 0]
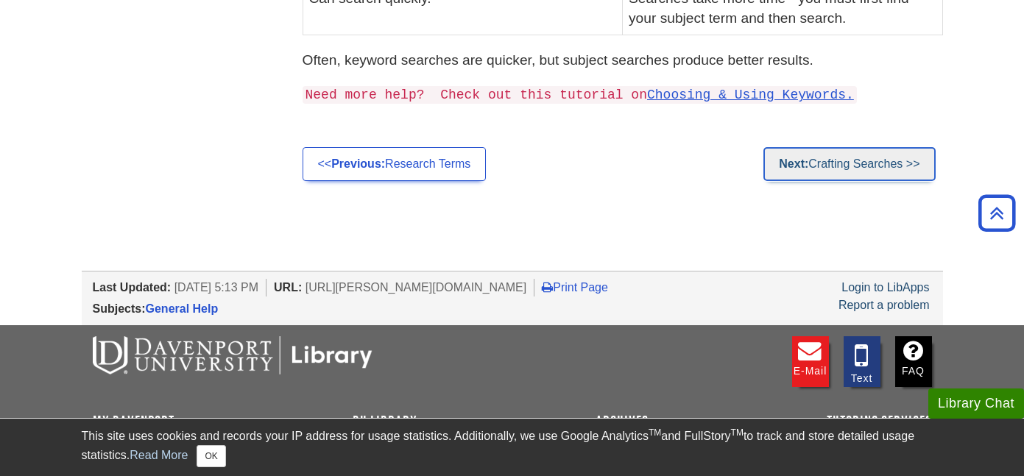
click at [833, 148] on link "Next: Crafting Searches >>" at bounding box center [849, 164] width 172 height 34
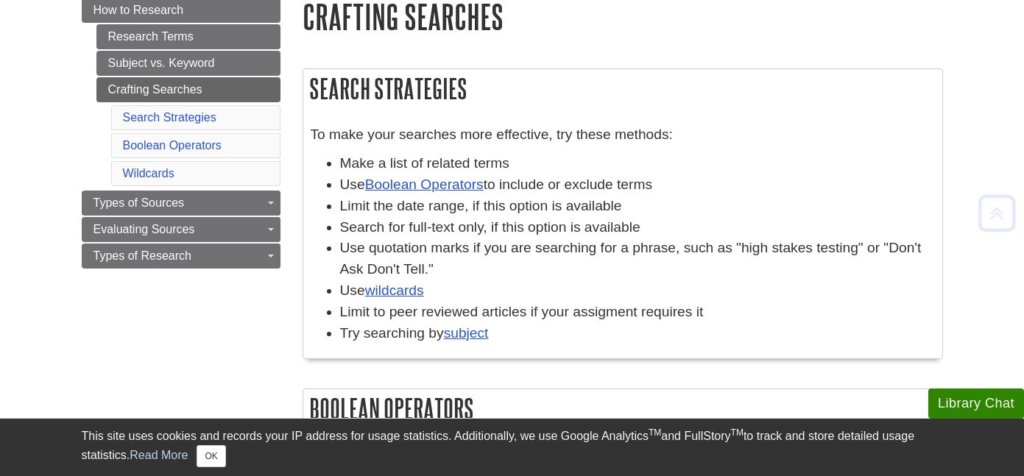
scroll to position [191, 0]
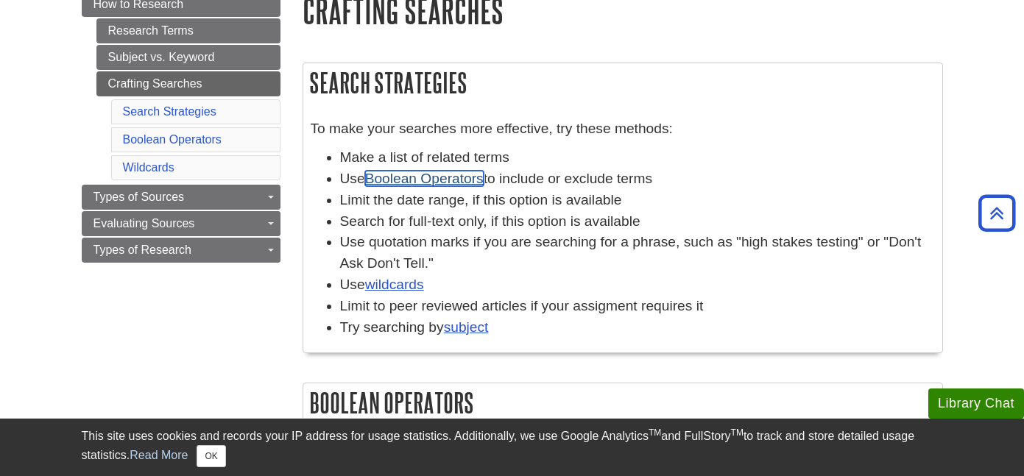
click at [445, 179] on link "Boolean Operators" at bounding box center [424, 178] width 119 height 15
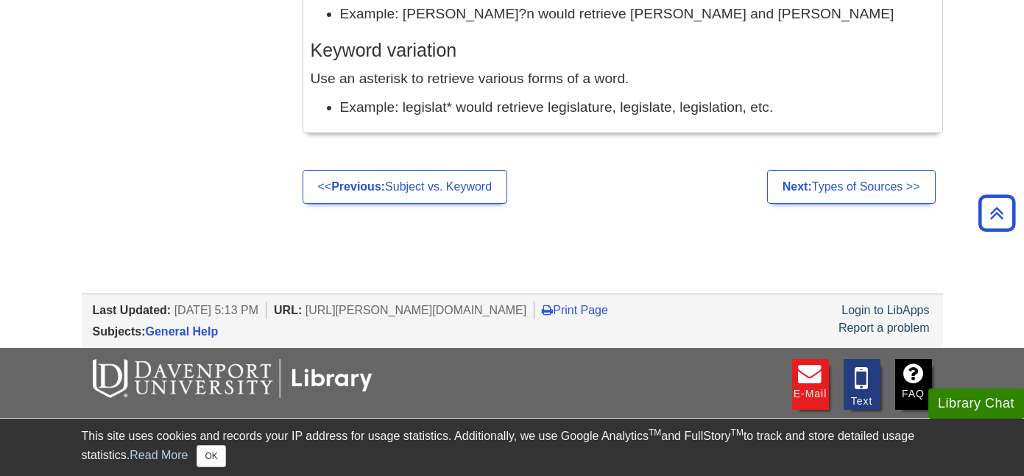
scroll to position [1510, 0]
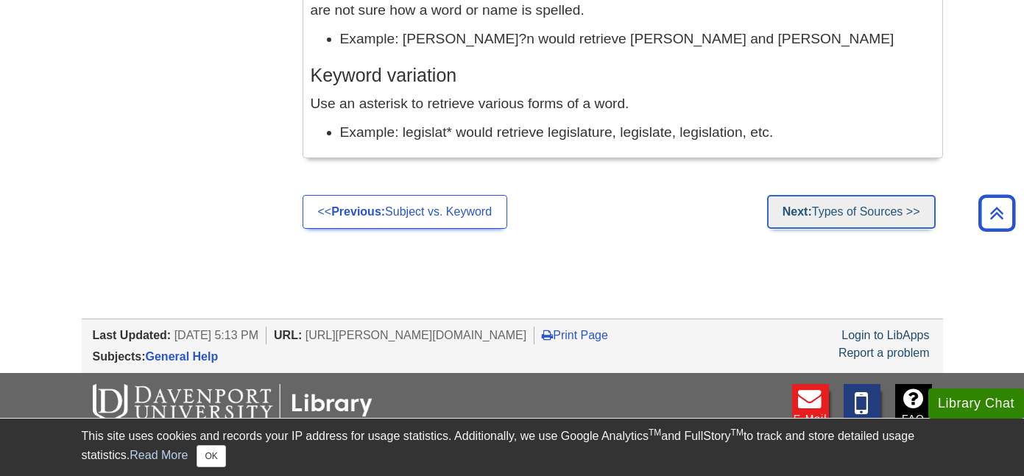
click at [821, 210] on link "Next: Types of Sources >>" at bounding box center [851, 212] width 169 height 34
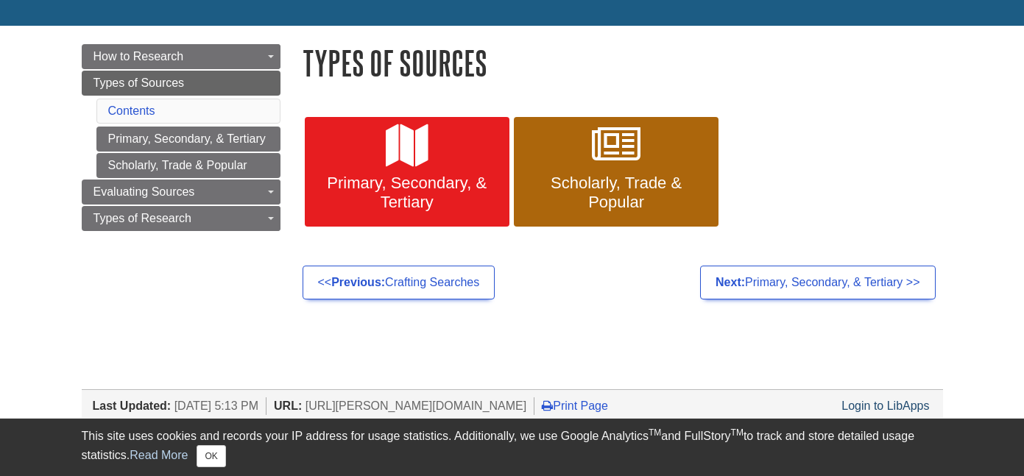
scroll to position [141, 0]
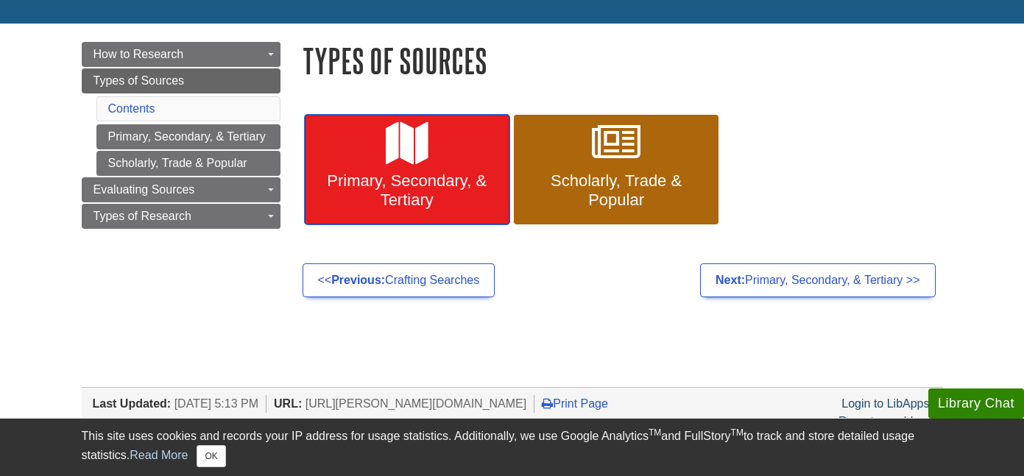
click at [449, 176] on span "Primary, Secondary, & Tertiary" at bounding box center [407, 191] width 183 height 38
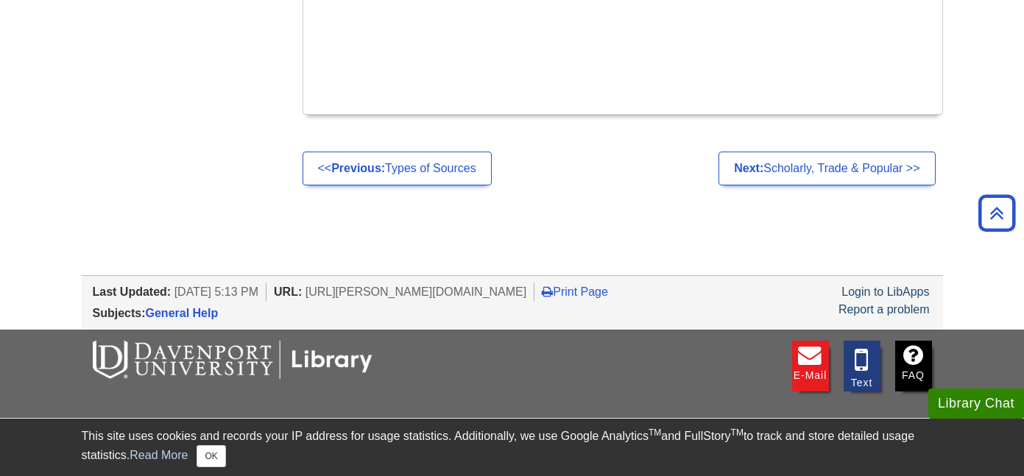
scroll to position [1081, 0]
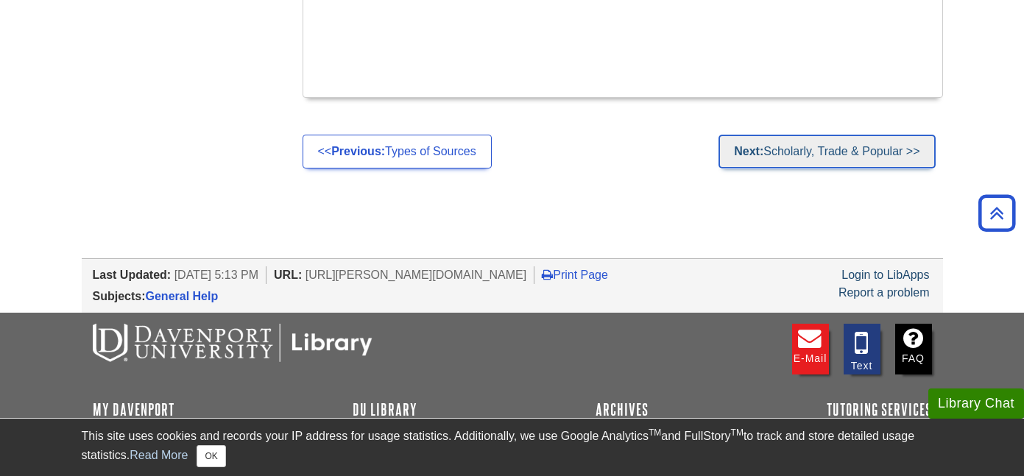
click at [813, 135] on link "Next: Scholarly, Trade & Popular >>" at bounding box center [826, 152] width 216 height 34
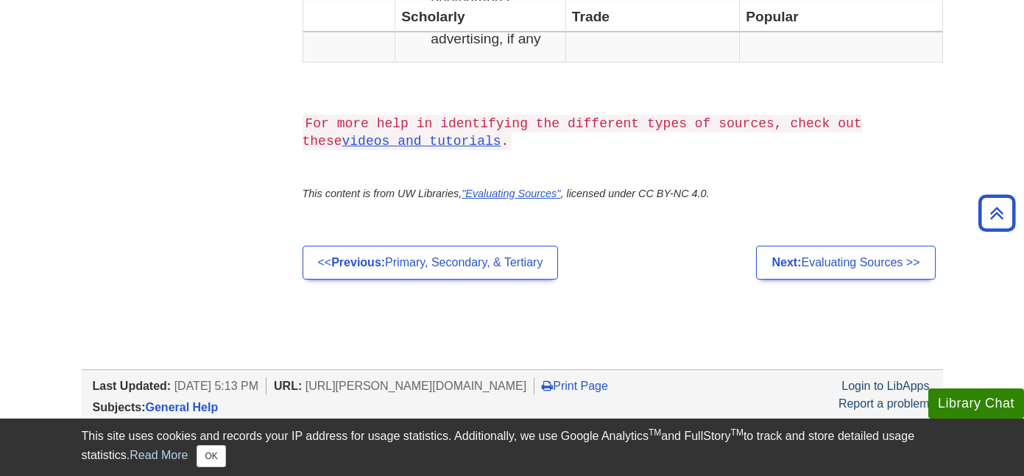
scroll to position [1690, 0]
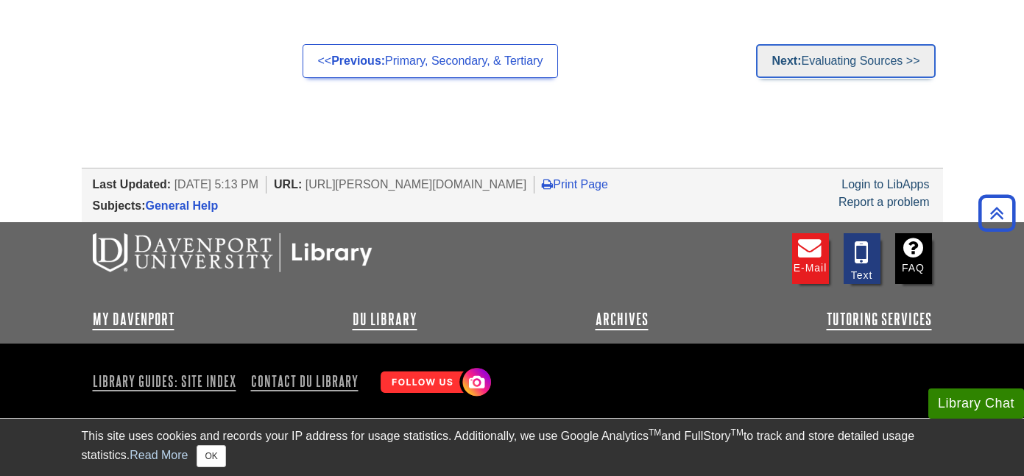
click at [833, 70] on link "Next: Evaluating Sources >>" at bounding box center [845, 61] width 179 height 34
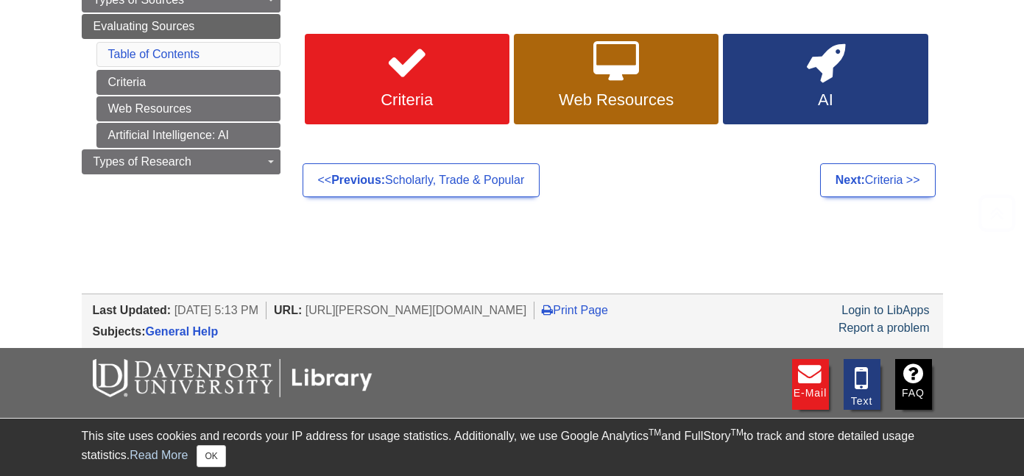
scroll to position [224, 0]
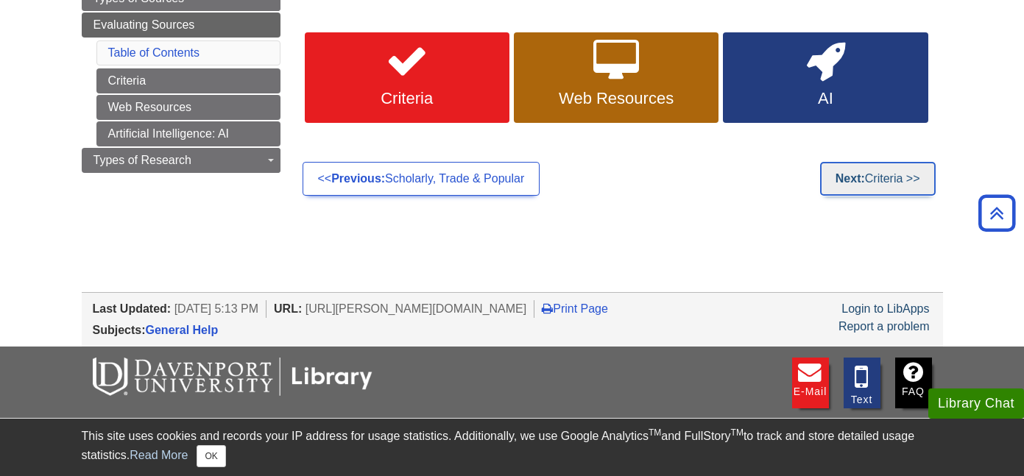
click at [887, 180] on link "Next: Criteria >>" at bounding box center [878, 179] width 116 height 34
